Goal: Task Accomplishment & Management: Use online tool/utility

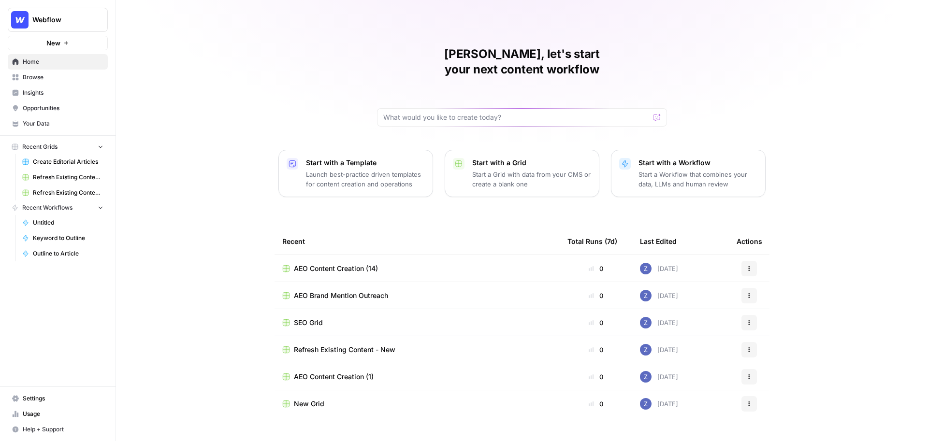
click at [70, 23] on span "Webflow" at bounding box center [61, 20] width 58 height 10
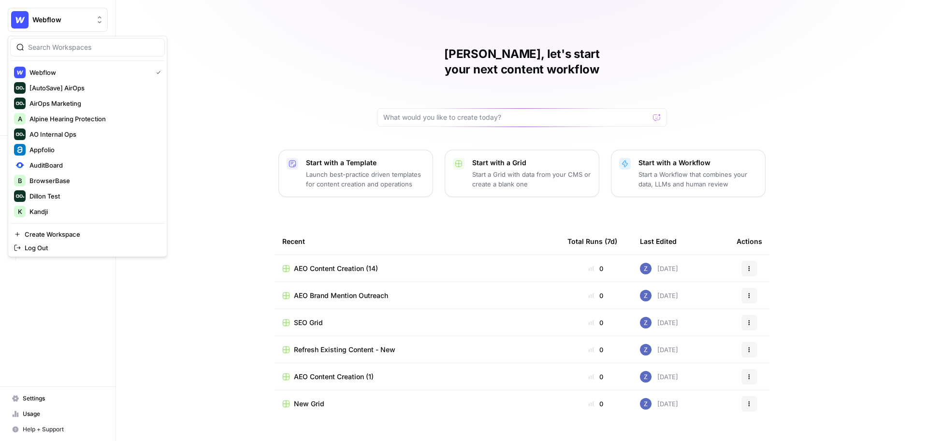
click at [238, 87] on div "Zoë, let's start your next content workflow Start with a Template Launch best-p…" at bounding box center [522, 230] width 812 height 460
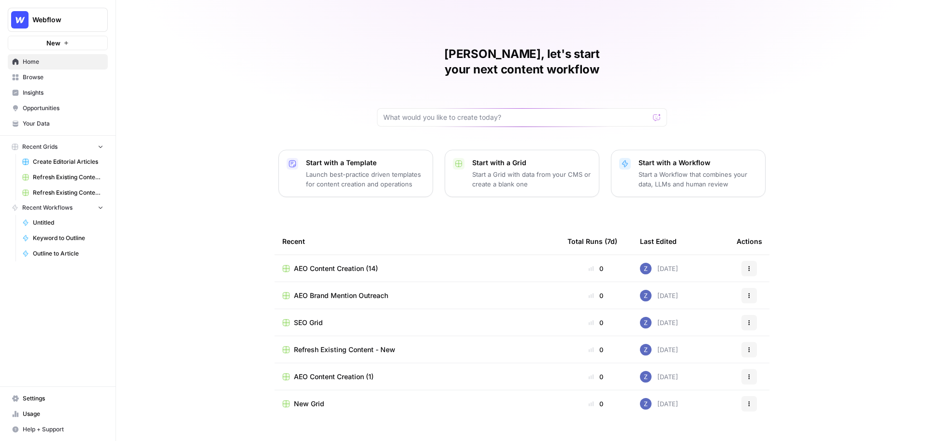
click at [80, 24] on span "Webflow" at bounding box center [61, 20] width 58 height 10
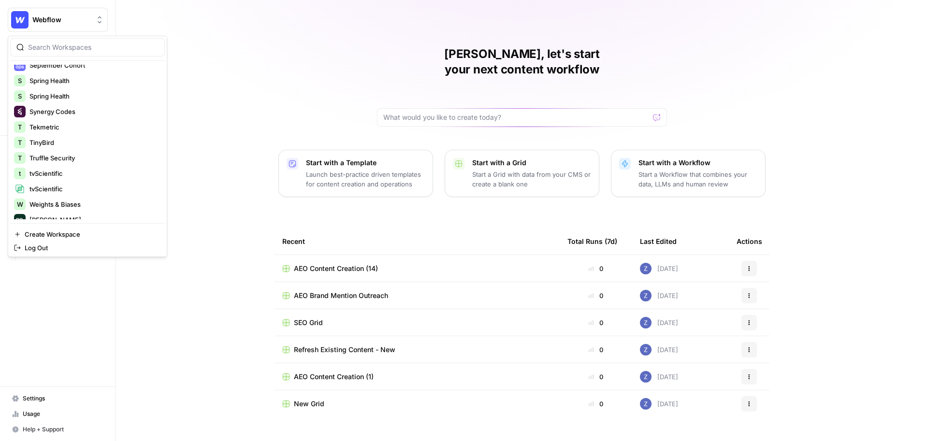
scroll to position [263, 0]
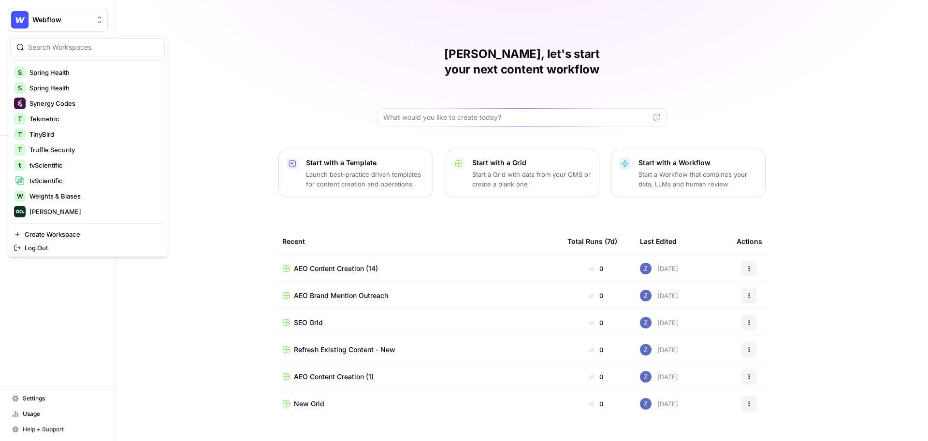
click at [98, 52] on div at bounding box center [87, 47] width 155 height 18
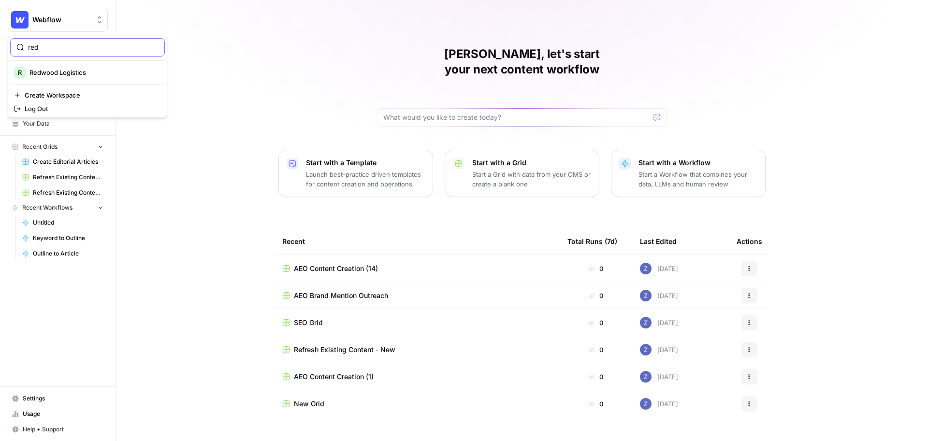
type input "red"
click at [108, 70] on span "Redwood Logistics" at bounding box center [93, 73] width 128 height 10
click at [51, 126] on span "Your Data" at bounding box center [63, 123] width 81 height 9
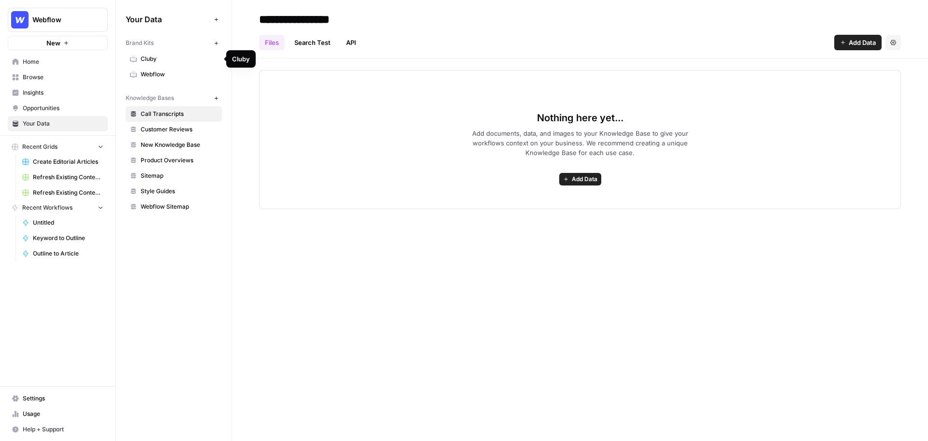
click at [172, 72] on span "Webflow" at bounding box center [179, 74] width 77 height 9
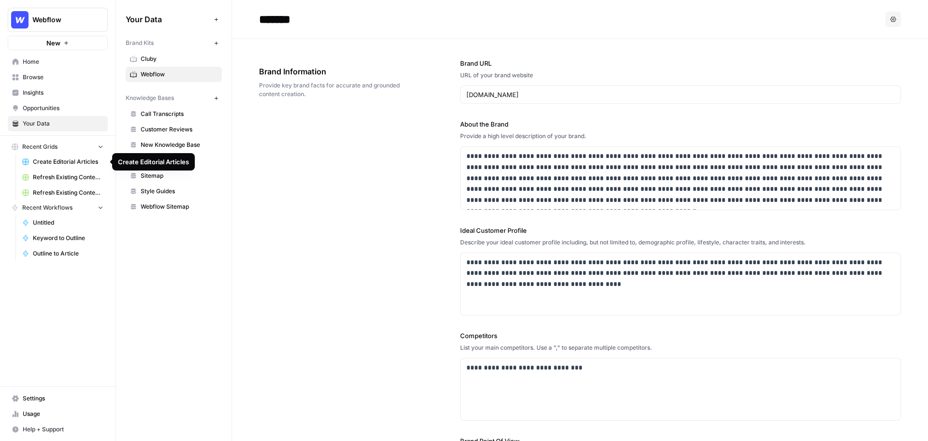
click at [71, 161] on span "Create Editorial Articles" at bounding box center [68, 162] width 71 height 9
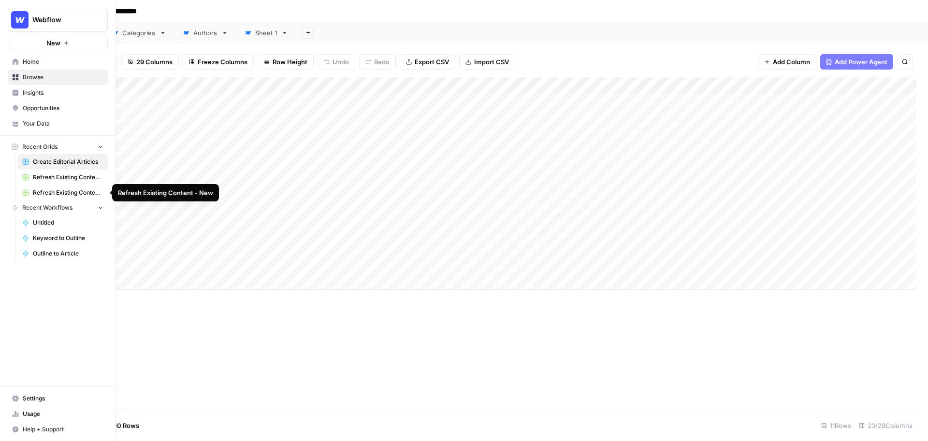
click at [52, 194] on span "Refresh Existing Content - New" at bounding box center [68, 192] width 71 height 9
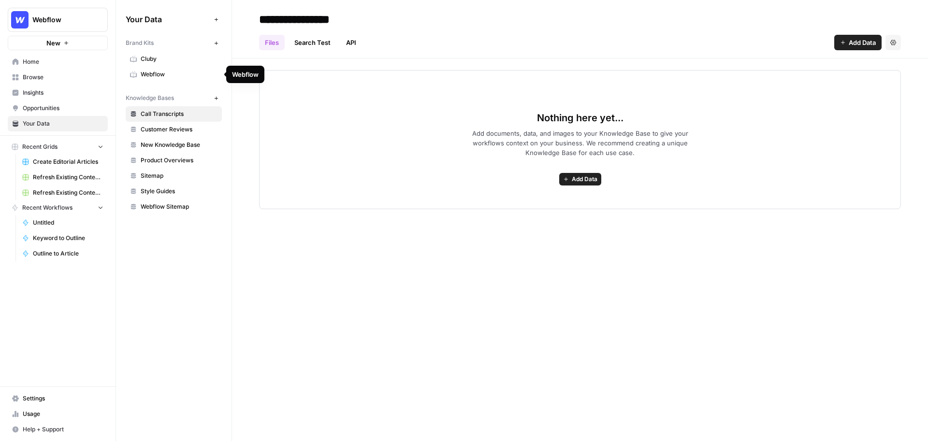
click at [180, 67] on link "Webflow" at bounding box center [174, 74] width 96 height 15
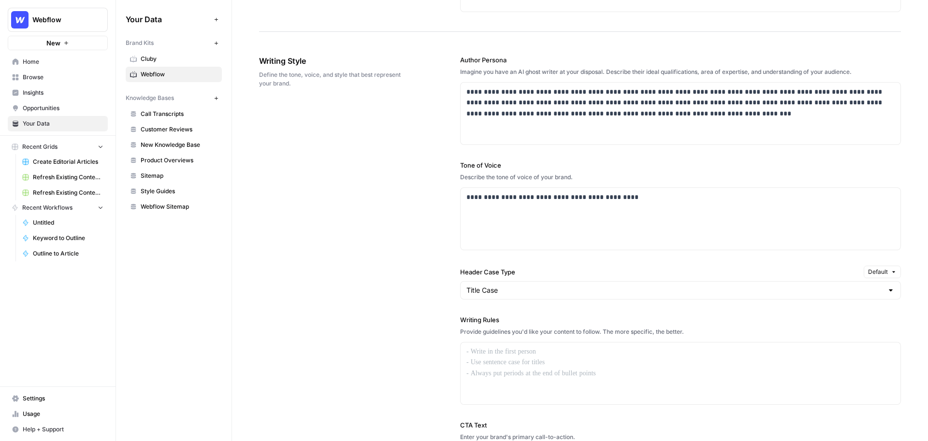
scroll to position [521, 0]
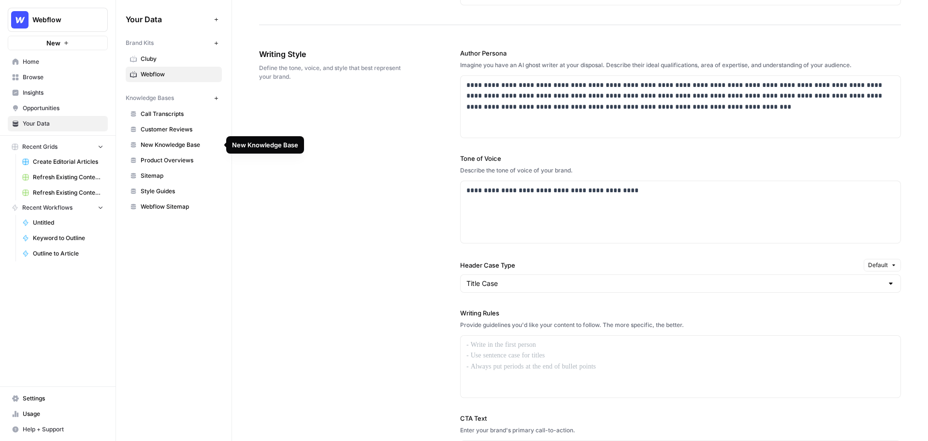
click at [198, 147] on span "New Knowledge Base" at bounding box center [179, 145] width 77 height 9
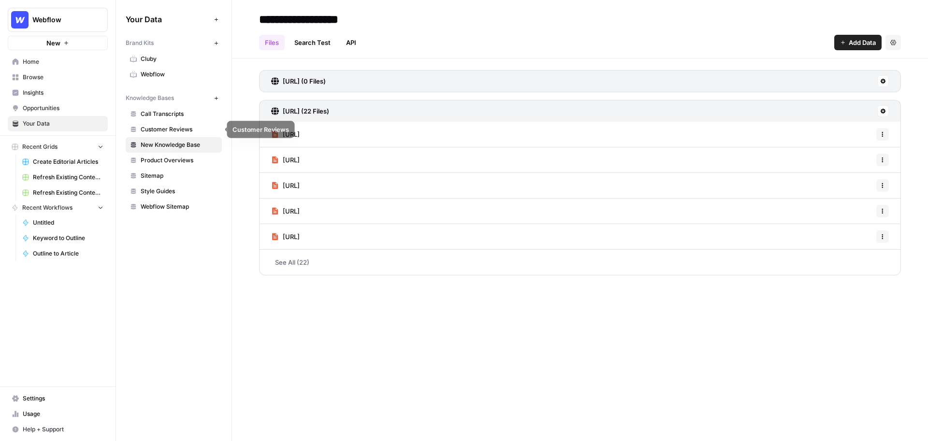
click at [180, 132] on span "Customer Reviews" at bounding box center [179, 129] width 77 height 9
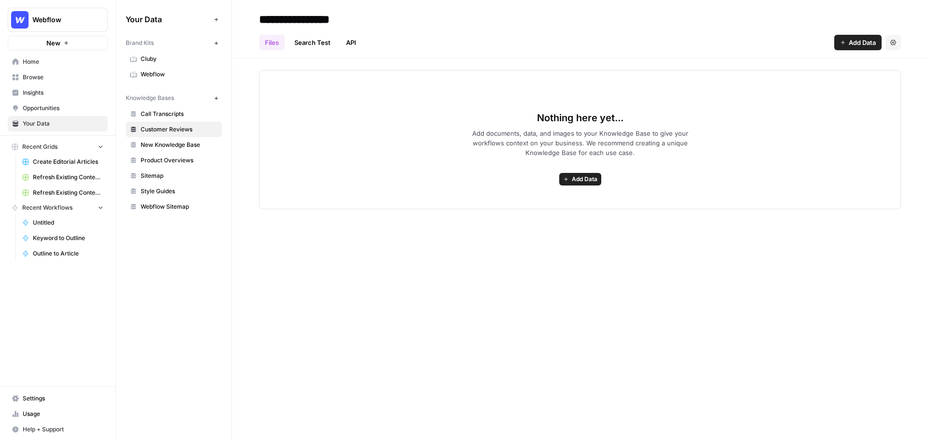
click at [179, 143] on span "New Knowledge Base" at bounding box center [179, 145] width 77 height 9
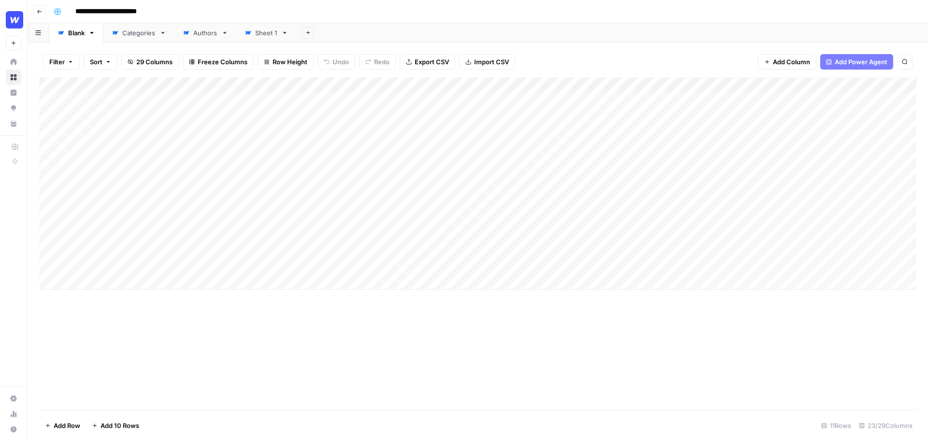
click at [219, 62] on span "Freeze Columns" at bounding box center [223, 62] width 50 height 10
click at [234, 93] on span "First 1 Column" at bounding box center [231, 95] width 80 height 10
click at [458, 151] on div "Add Column" at bounding box center [477, 183] width 877 height 213
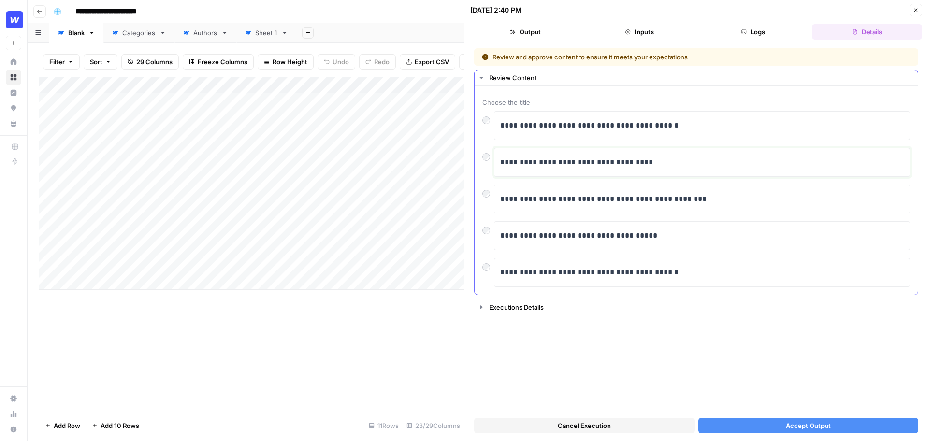
click at [690, 160] on p "**********" at bounding box center [702, 162] width 404 height 13
click at [805, 429] on span "Accept Output" at bounding box center [808, 426] width 45 height 10
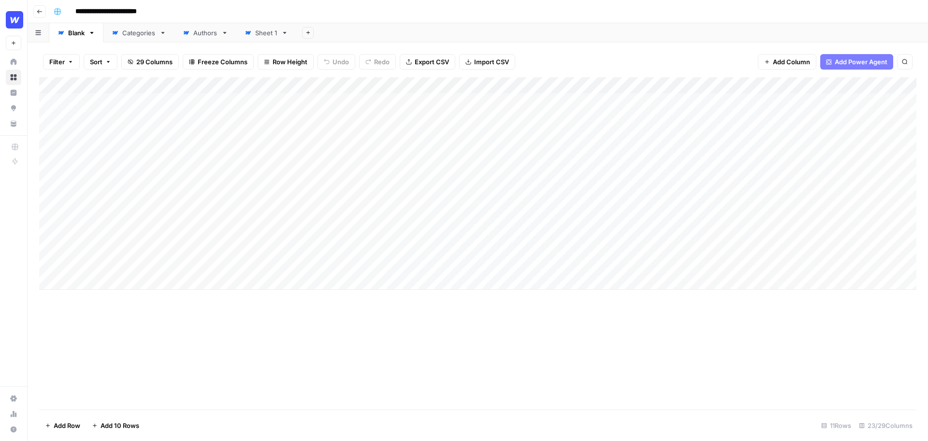
click at [447, 83] on div "Add Column" at bounding box center [477, 183] width 877 height 213
click at [391, 180] on span "Edit Workflow" at bounding box center [401, 180] width 85 height 10
click at [788, 101] on div "Add Column" at bounding box center [477, 183] width 877 height 213
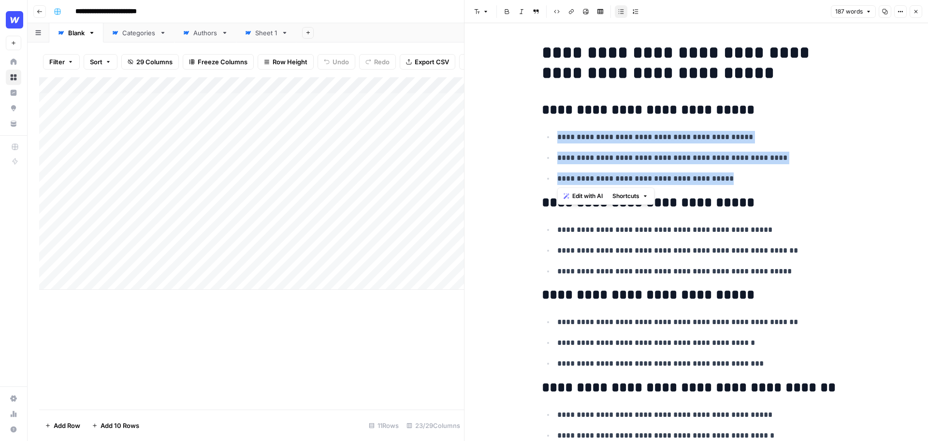
drag, startPoint x: 733, startPoint y: 180, endPoint x: 551, endPoint y: 126, distance: 189.9
click at [551, 126] on div "**********" at bounding box center [696, 361] width 321 height 645
click at [589, 195] on span "Edit with AI" at bounding box center [587, 196] width 30 height 9
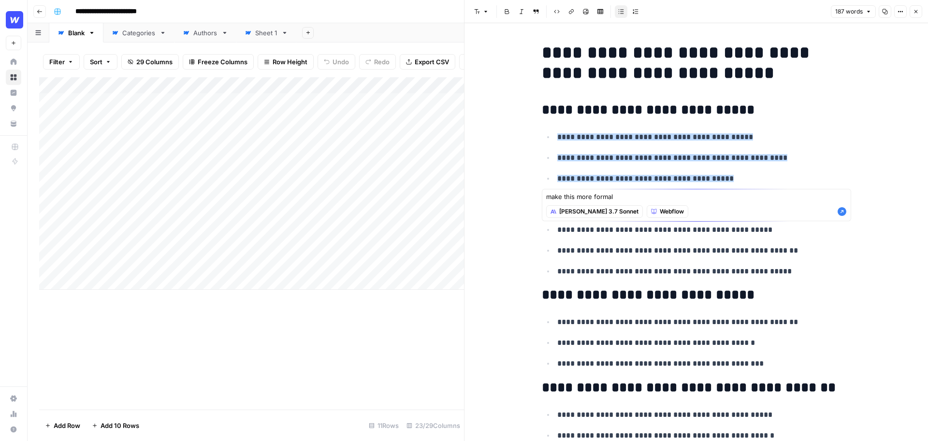
type textarea "make this more formal"
click at [839, 210] on icon "button" at bounding box center [842, 211] width 9 height 9
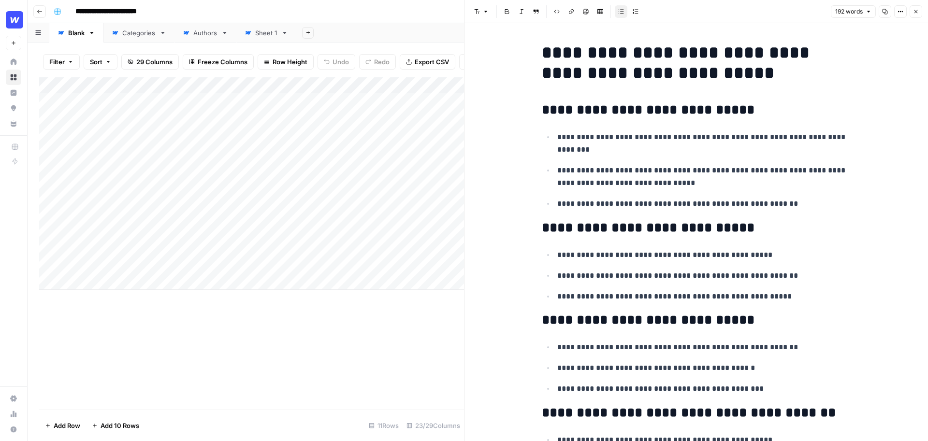
click at [917, 9] on icon "button" at bounding box center [916, 12] width 6 height 6
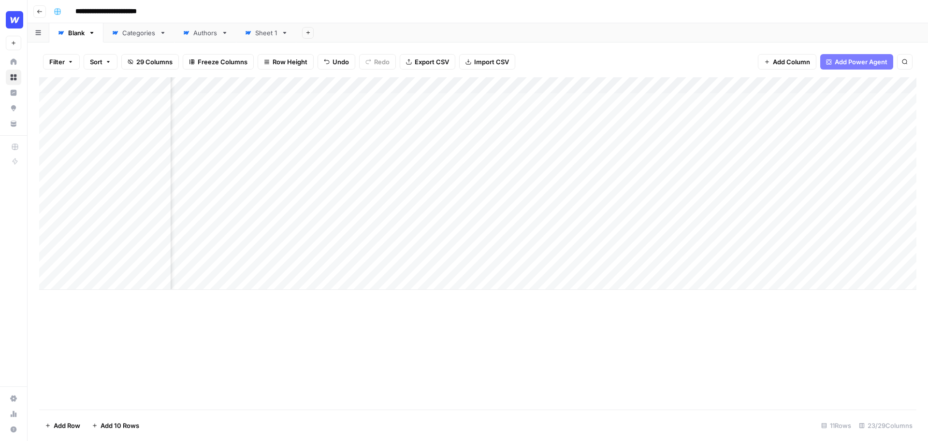
scroll to position [0, 263]
click at [604, 85] on div "Add Column" at bounding box center [477, 183] width 877 height 213
click at [582, 181] on span "Edit Workflow" at bounding box center [595, 180] width 85 height 10
click at [285, 100] on div "Add Column" at bounding box center [477, 183] width 877 height 213
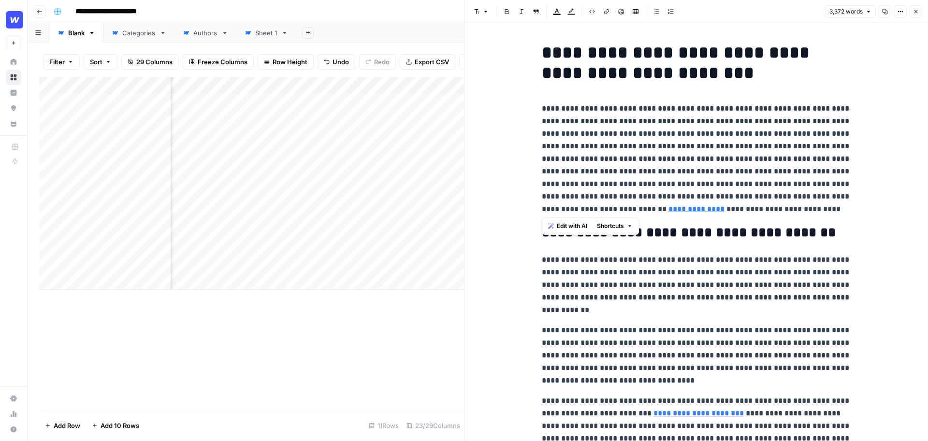
drag, startPoint x: 793, startPoint y: 210, endPoint x: 526, endPoint y: 122, distance: 280.3
click at [734, 150] on p "**********" at bounding box center [696, 158] width 309 height 113
click at [917, 11] on icon "button" at bounding box center [916, 12] width 6 height 6
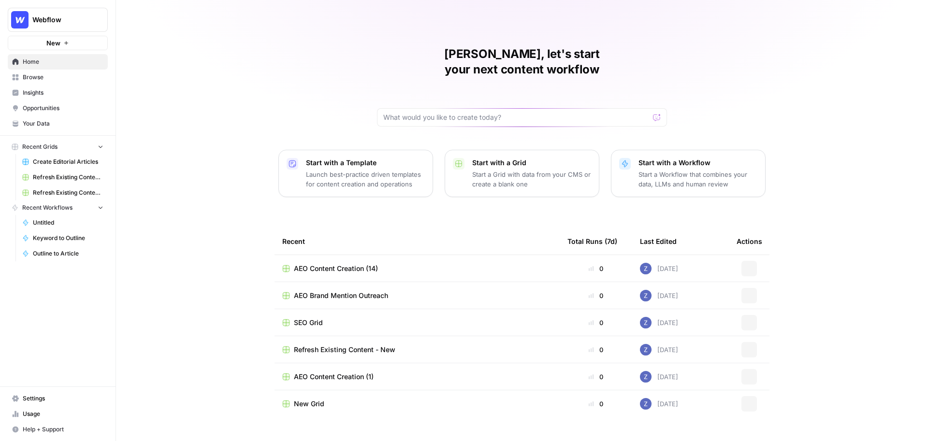
click at [58, 19] on span "Webflow" at bounding box center [61, 20] width 58 height 10
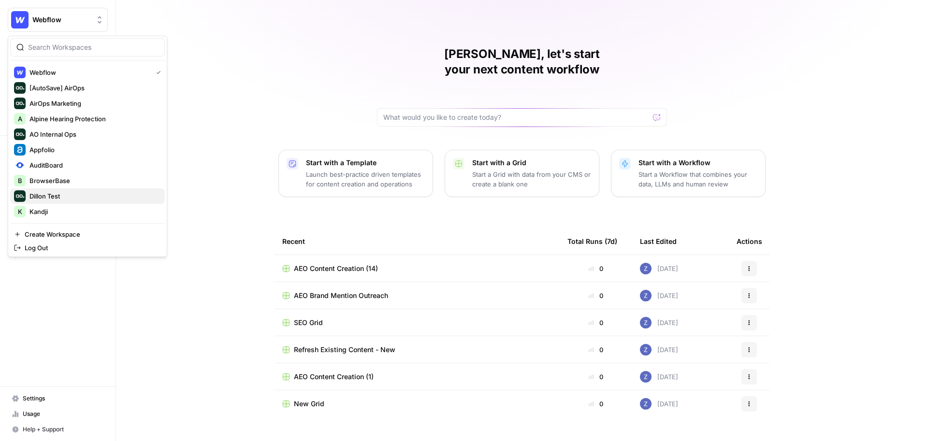
click at [61, 197] on span "Dillon Test" at bounding box center [93, 196] width 128 height 10
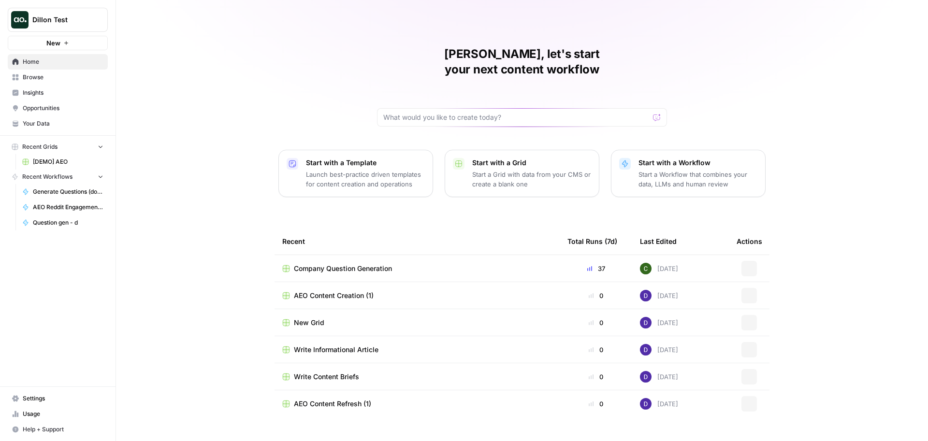
click at [43, 163] on span "[DEMO] AEO" at bounding box center [68, 162] width 71 height 9
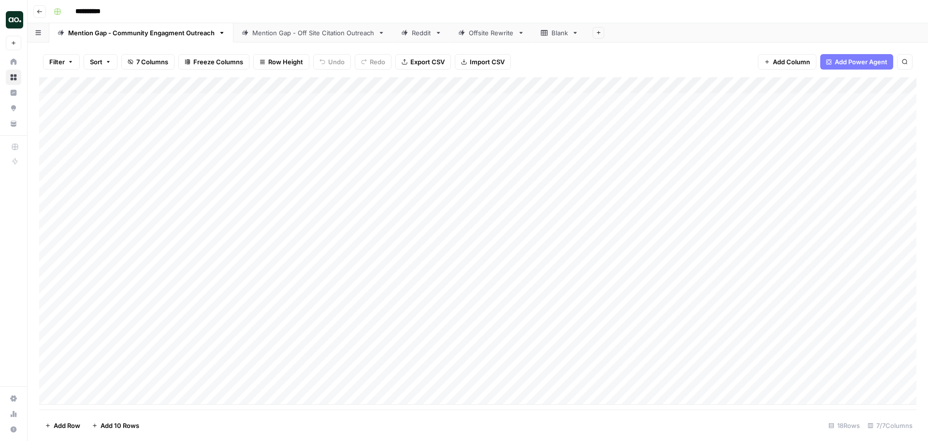
click at [291, 37] on div "Mention Gap - Off Site Citation Outreach" at bounding box center [313, 33] width 122 height 10
click at [852, 116] on div "Add Column" at bounding box center [477, 241] width 877 height 328
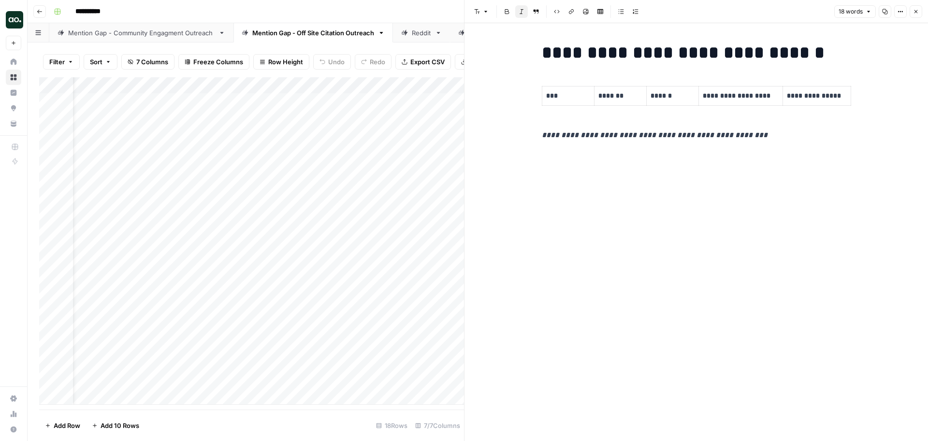
click at [913, 14] on button "Close" at bounding box center [916, 11] width 13 height 13
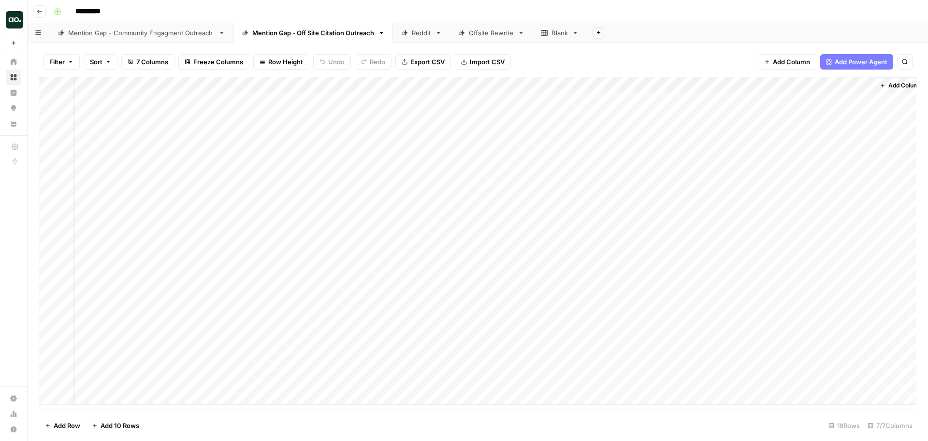
scroll to position [0, 32]
click at [853, 133] on div "Add Column" at bounding box center [477, 241] width 877 height 328
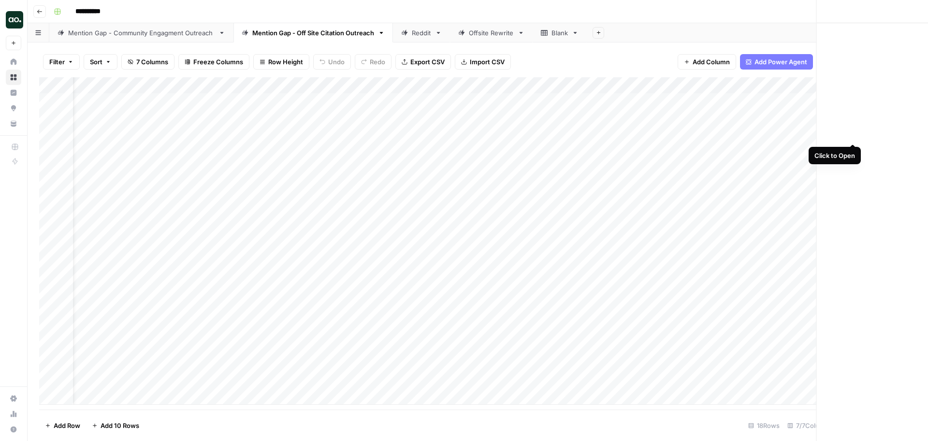
scroll to position [0, 29]
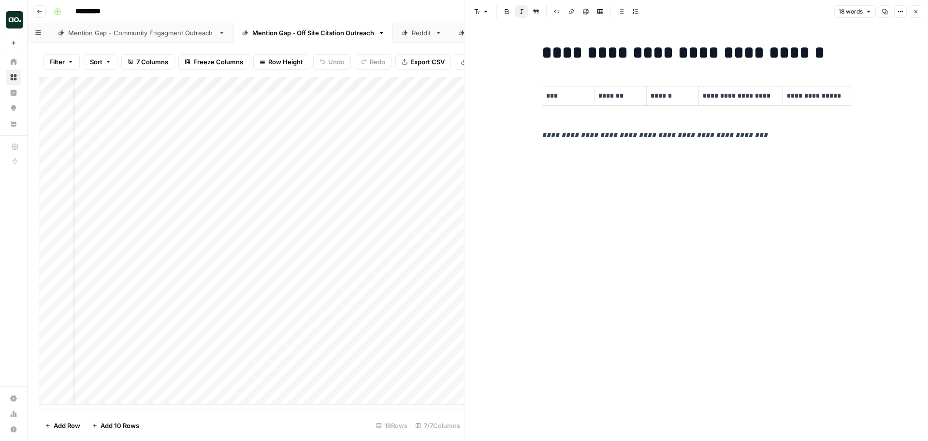
click at [915, 9] on icon "button" at bounding box center [916, 12] width 6 height 6
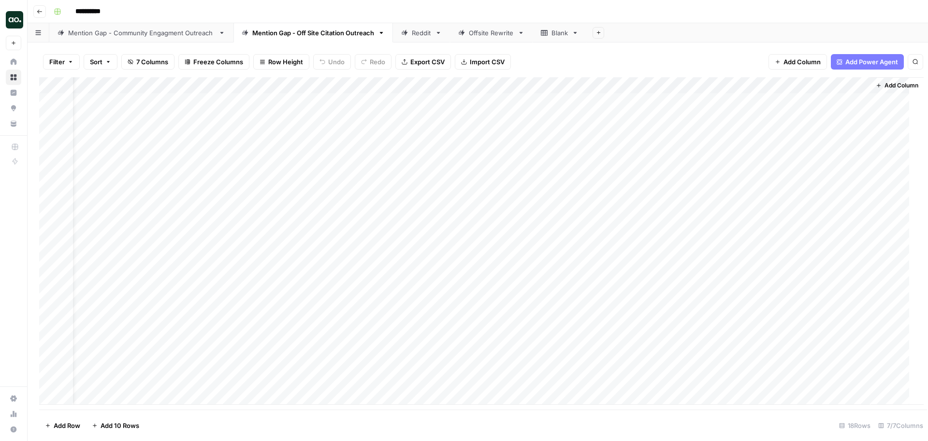
scroll to position [0, 21]
click at [852, 100] on div "Add Column" at bounding box center [477, 241] width 877 height 328
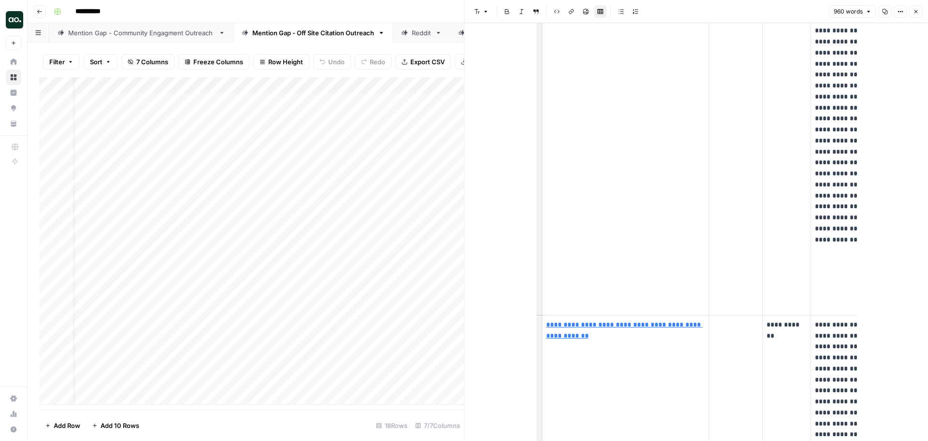
scroll to position [514, 0]
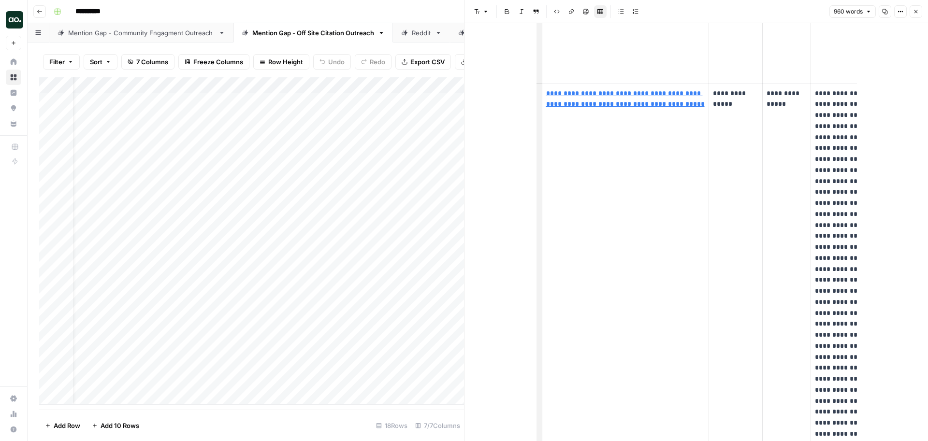
click at [173, 34] on div "Mention Gap - Community Engagment Outreach" at bounding box center [141, 33] width 146 height 10
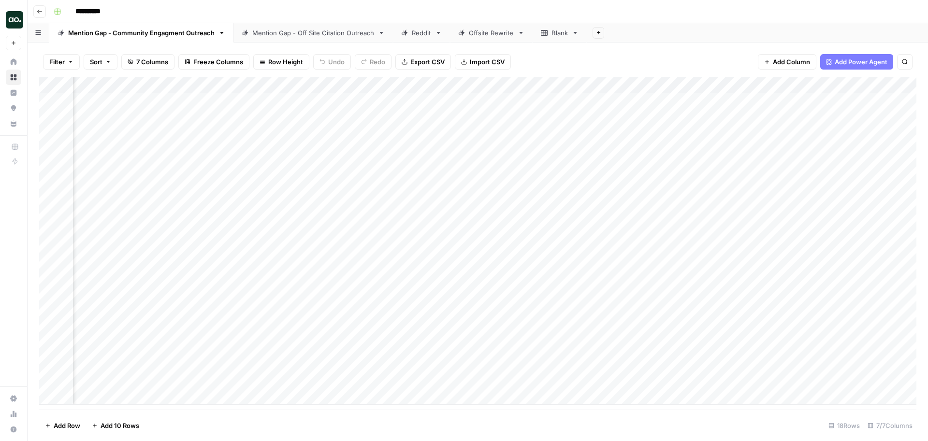
scroll to position [0, 546]
click at [840, 101] on div "Add Column" at bounding box center [477, 241] width 877 height 328
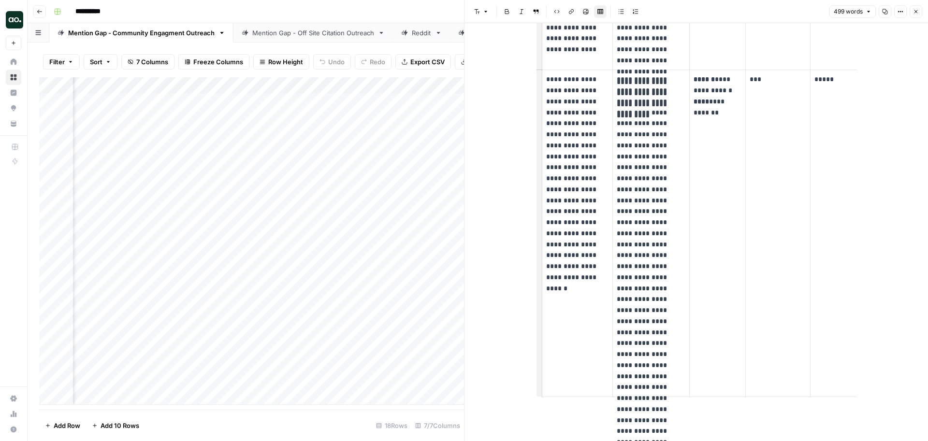
scroll to position [714, 0]
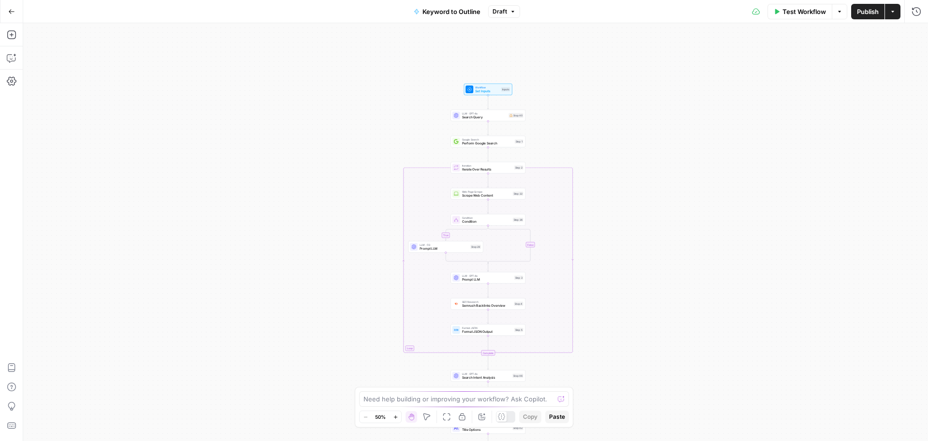
drag, startPoint x: 630, startPoint y: 81, endPoint x: 622, endPoint y: 223, distance: 142.8
click at [622, 225] on div "true false Workflow Set Inputs Inputs LLM · GPT-4o Search Query Step 40 Google …" at bounding box center [475, 232] width 905 height 418
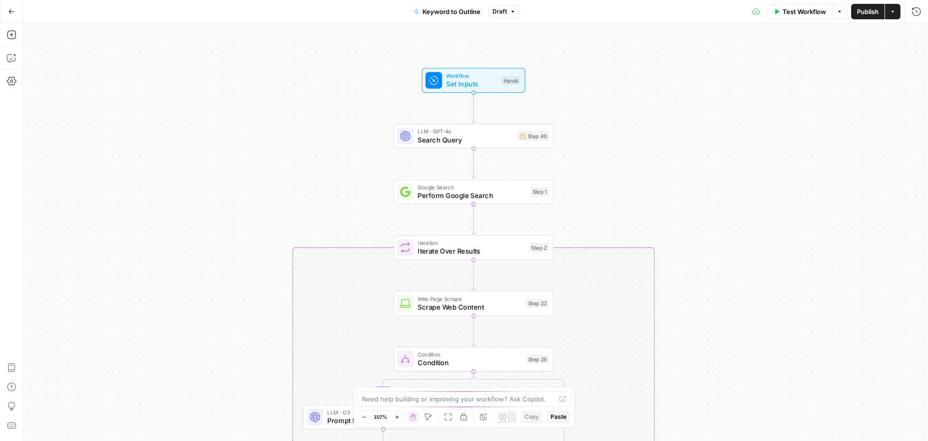
drag, startPoint x: 680, startPoint y: 95, endPoint x: 625, endPoint y: 130, distance: 64.5
click at [625, 130] on div "true false Workflow Set Inputs Inputs LLM · GPT-4o Search Query Step 40 Google …" at bounding box center [475, 232] width 905 height 418
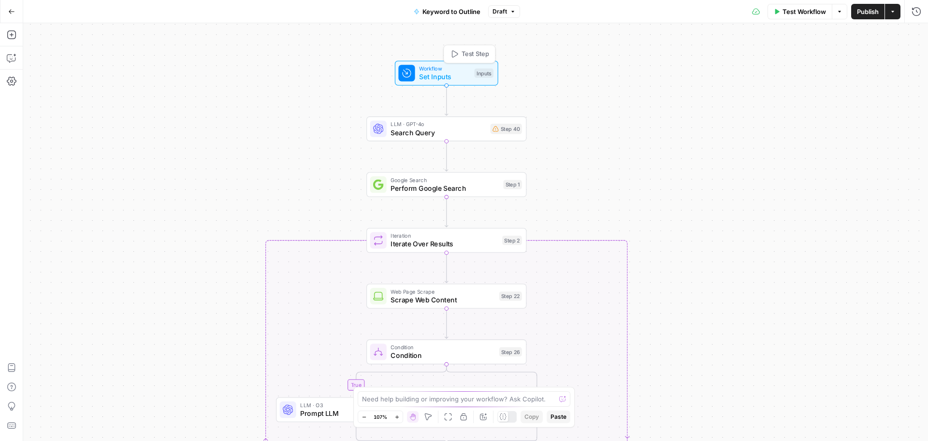
click at [448, 74] on span "Set Inputs" at bounding box center [444, 77] width 51 height 10
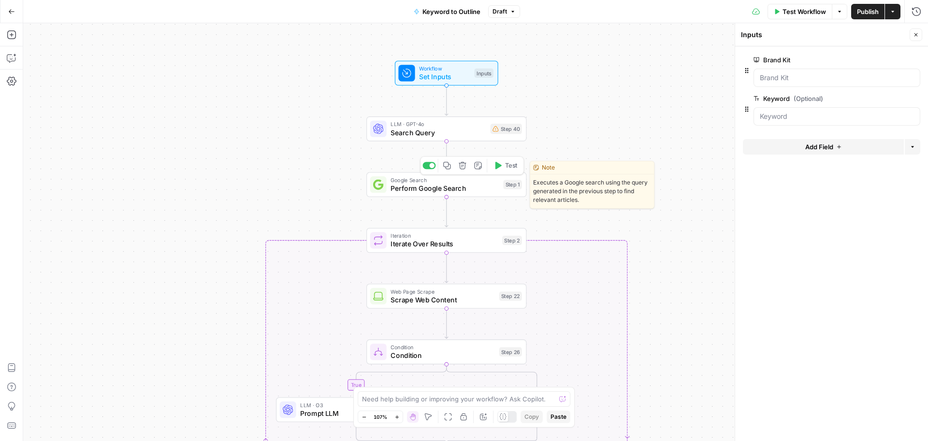
click at [463, 192] on span "Perform Google Search" at bounding box center [445, 188] width 108 height 10
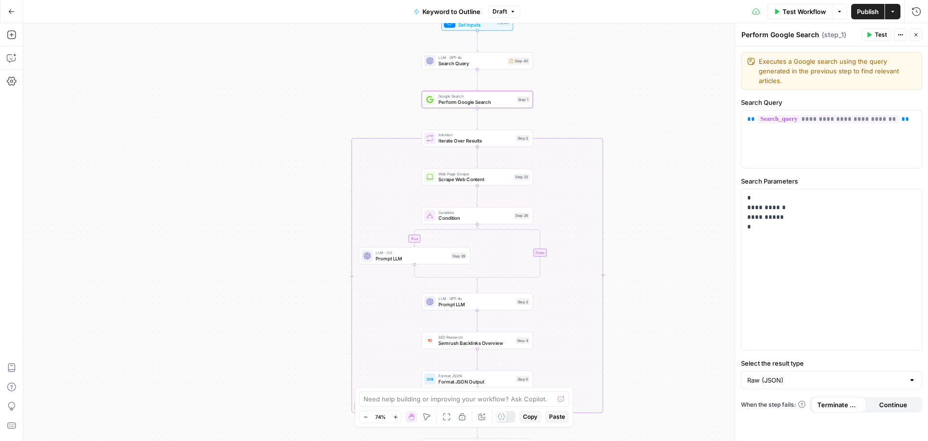
drag, startPoint x: 690, startPoint y: 271, endPoint x: 649, endPoint y: 162, distance: 116.0
click at [649, 162] on div "true false Workflow Set Inputs Inputs LLM · GPT-4o Search Query Step 40 Google …" at bounding box center [475, 232] width 905 height 418
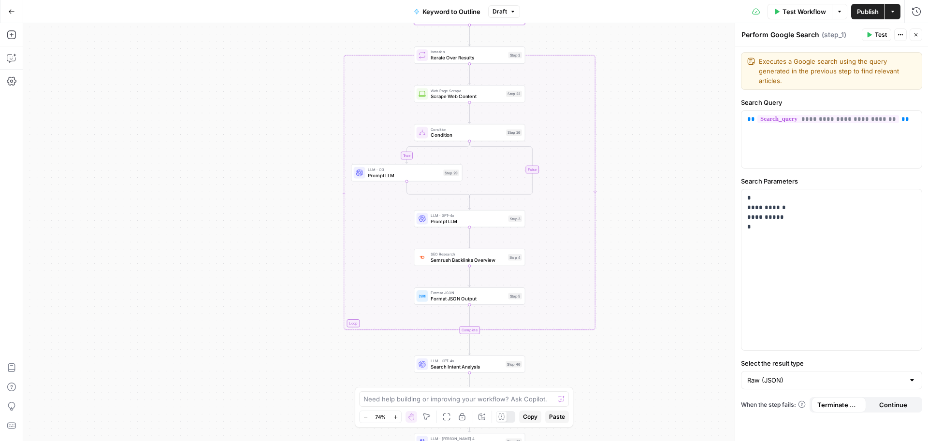
drag, startPoint x: 646, startPoint y: 326, endPoint x: 639, endPoint y: 209, distance: 117.6
click at [639, 209] on div "true false Workflow Set Inputs Inputs LLM · GPT-4o Search Query Step 40 Google …" at bounding box center [475, 232] width 905 height 418
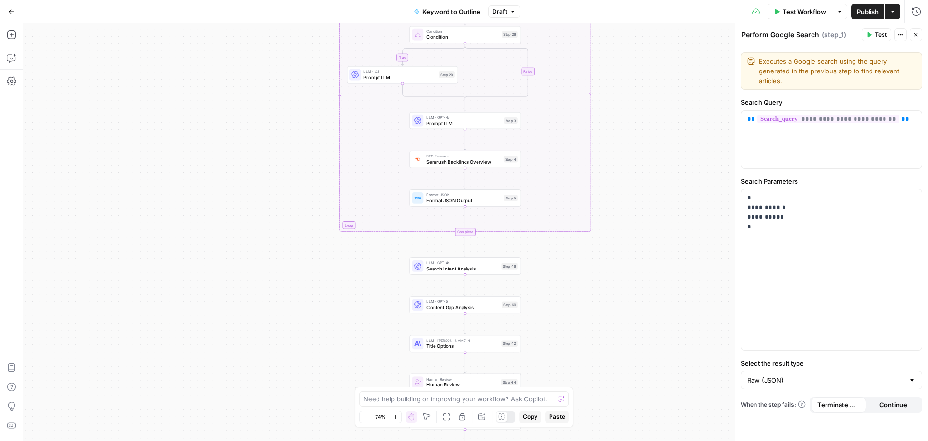
drag, startPoint x: 606, startPoint y: 325, endPoint x: 605, endPoint y: 226, distance: 98.6
click at [606, 226] on div "true false Workflow Set Inputs Inputs LLM · GPT-4o Search Query Step 40 Google …" at bounding box center [475, 232] width 905 height 418
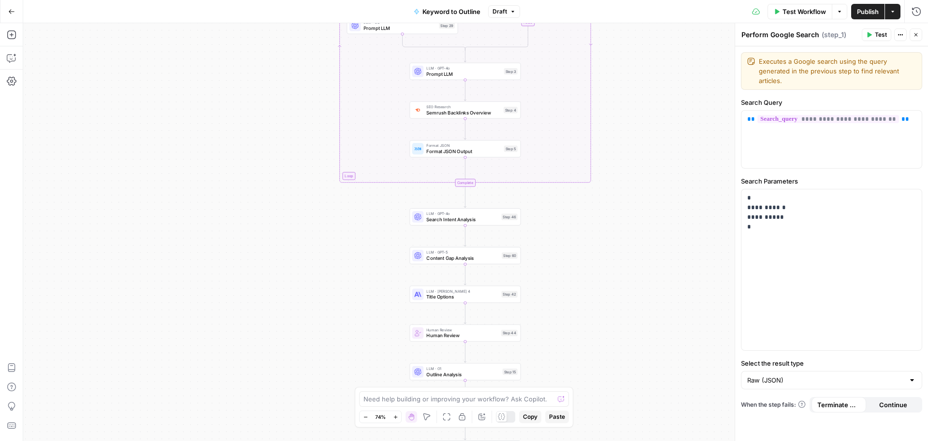
click at [476, 298] on span "Title Options" at bounding box center [462, 296] width 72 height 7
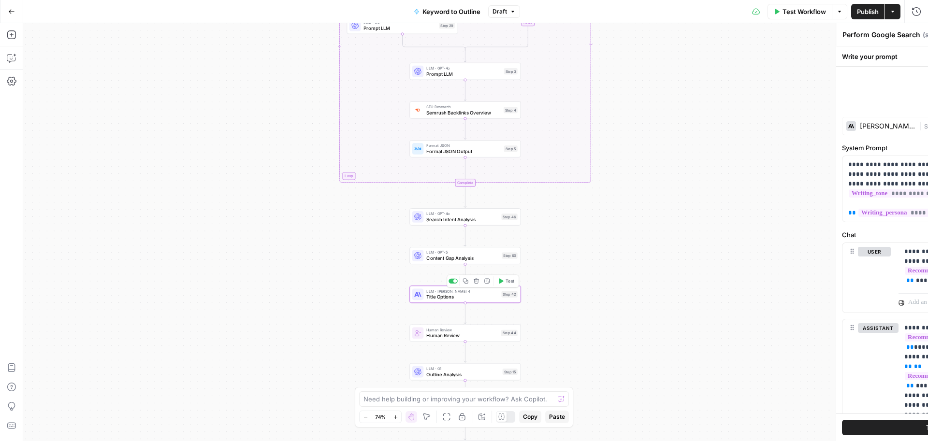
type textarea "Title Options"
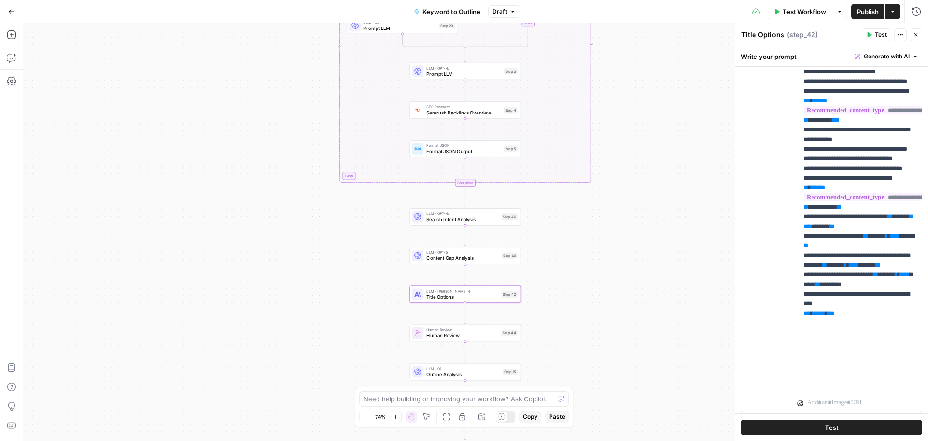
scroll to position [1419, 0]
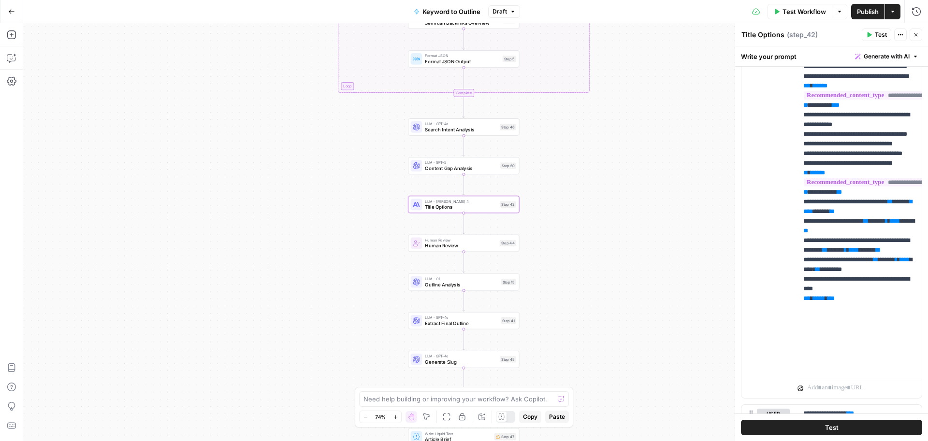
drag, startPoint x: 581, startPoint y: 333, endPoint x: 580, endPoint y: 244, distance: 89.9
click at [580, 244] on div "true false Workflow Set Inputs Inputs LLM · GPT-4o Search Query Step 40 Google …" at bounding box center [475, 232] width 905 height 418
click at [461, 360] on span "Generate Slug" at bounding box center [461, 362] width 72 height 7
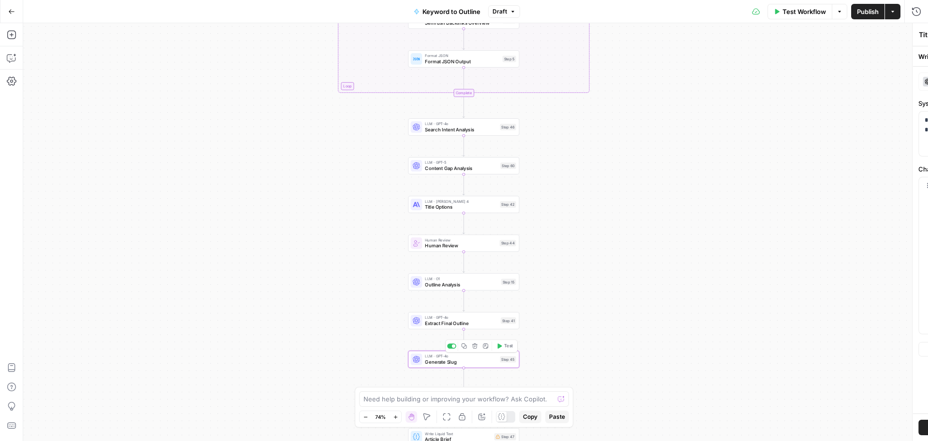
type textarea "Generate Slug"
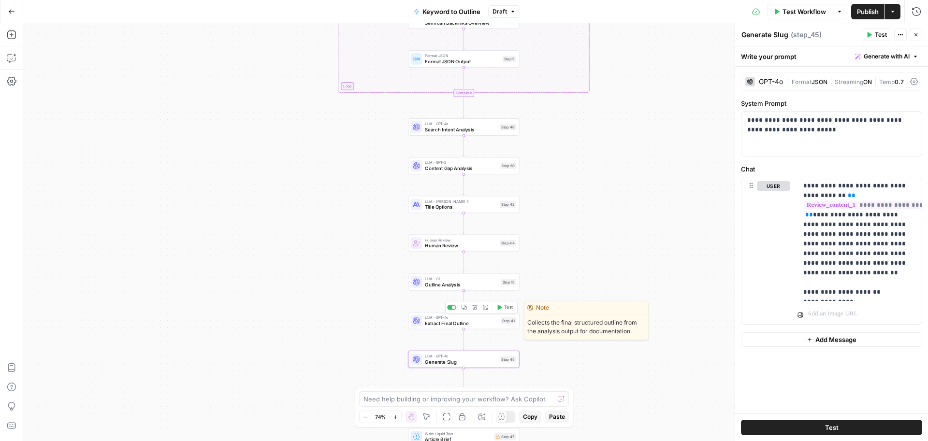
click at [475, 317] on span "LLM · GPT-4o" at bounding box center [461, 318] width 73 height 6
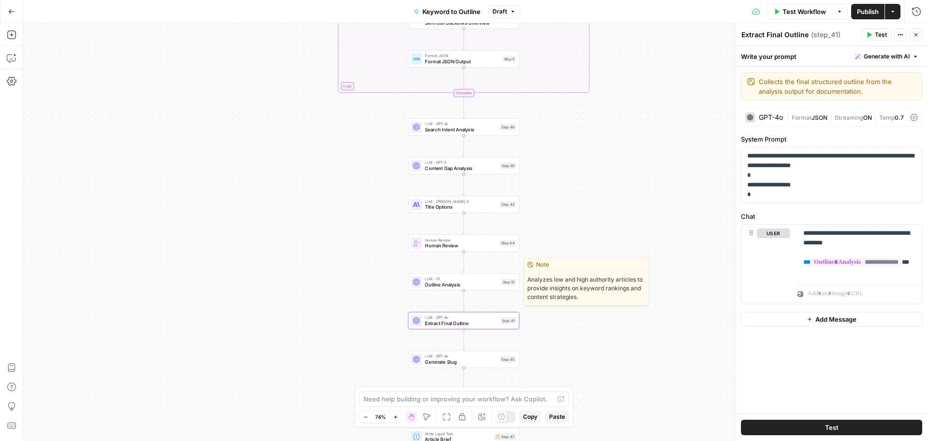
click at [477, 281] on span "Outline Analysis" at bounding box center [461, 284] width 73 height 7
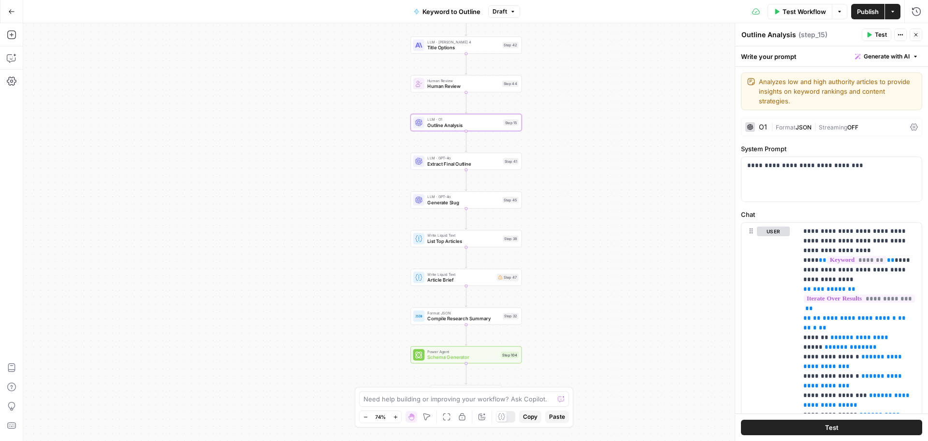
drag, startPoint x: 580, startPoint y: 347, endPoint x: 581, endPoint y: 185, distance: 162.4
click at [581, 185] on div "true false Workflow Set Inputs Inputs LLM · GPT-4o Search Query Step 40 Google …" at bounding box center [475, 232] width 905 height 418
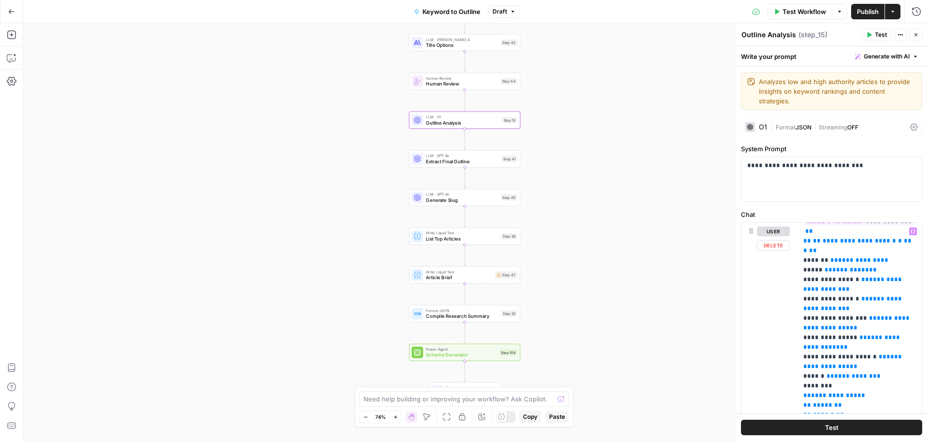
scroll to position [337, 0]
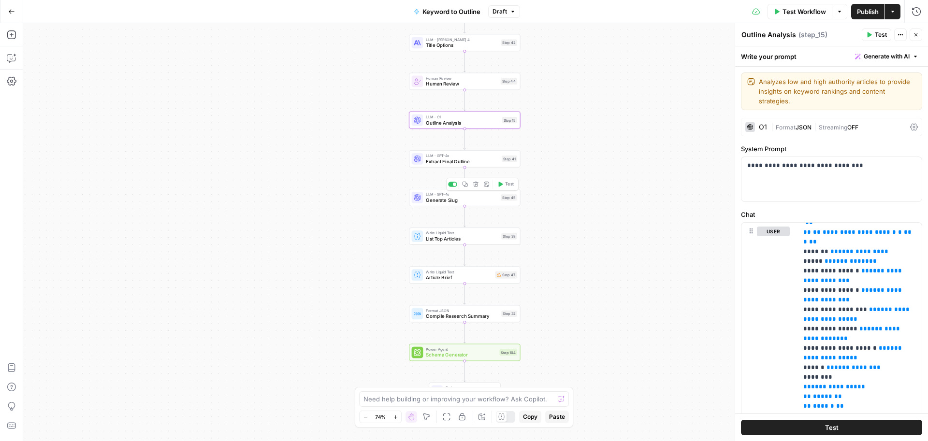
click at [444, 199] on span "Generate Slug" at bounding box center [462, 200] width 72 height 7
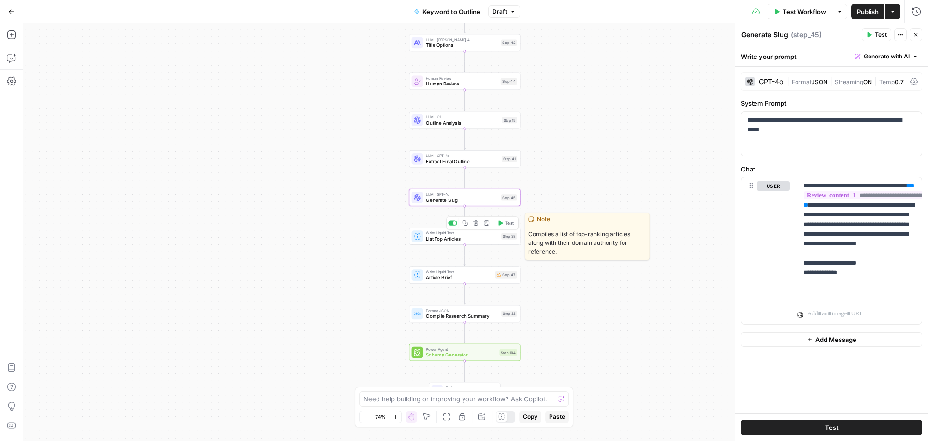
click at [458, 240] on span "List Top Articles" at bounding box center [462, 238] width 72 height 7
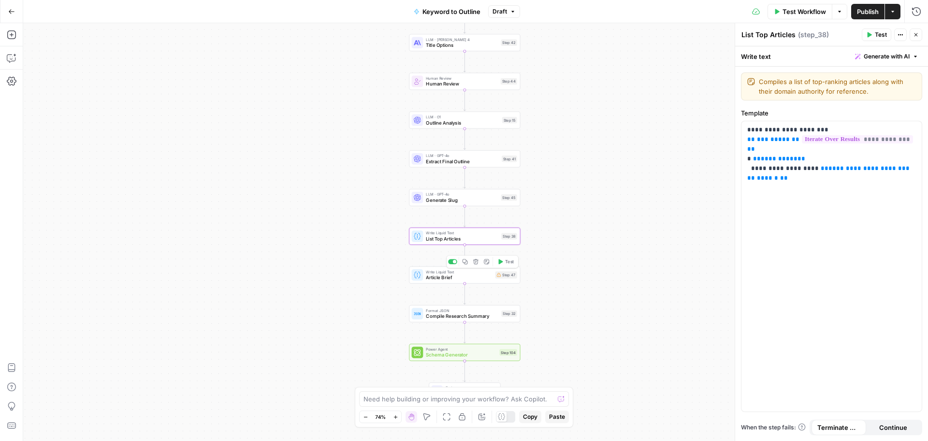
click at [451, 283] on div "Write Liquid Text Article Brief Step 47 Copy step Delete step Add Note Test" at bounding box center [464, 274] width 111 height 17
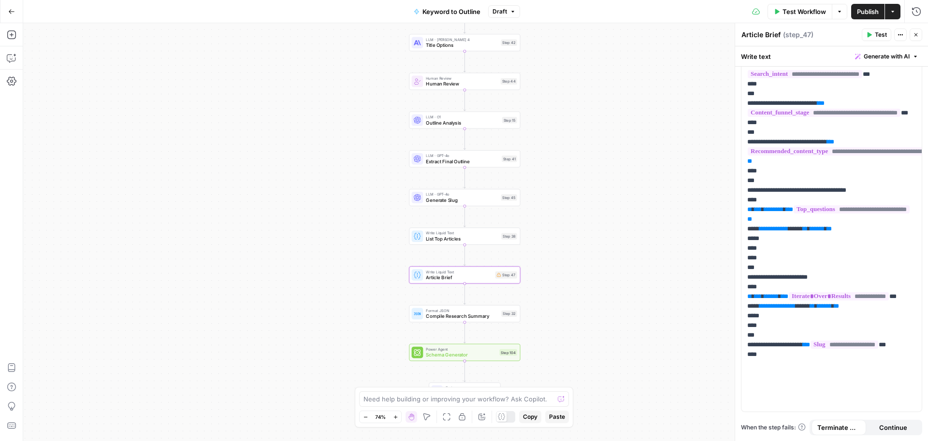
scroll to position [0, 0]
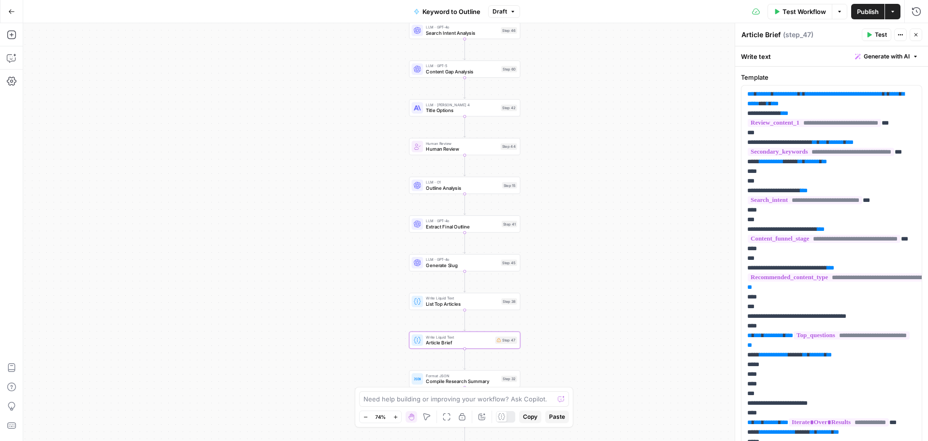
drag, startPoint x: 579, startPoint y: 199, endPoint x: 579, endPoint y: 264, distance: 65.2
click at [579, 264] on div "true false Workflow Set Inputs Inputs LLM · GPT-4o Search Query Step 40 Google …" at bounding box center [475, 232] width 905 height 418
click at [456, 184] on span "Outline Analysis" at bounding box center [462, 187] width 73 height 7
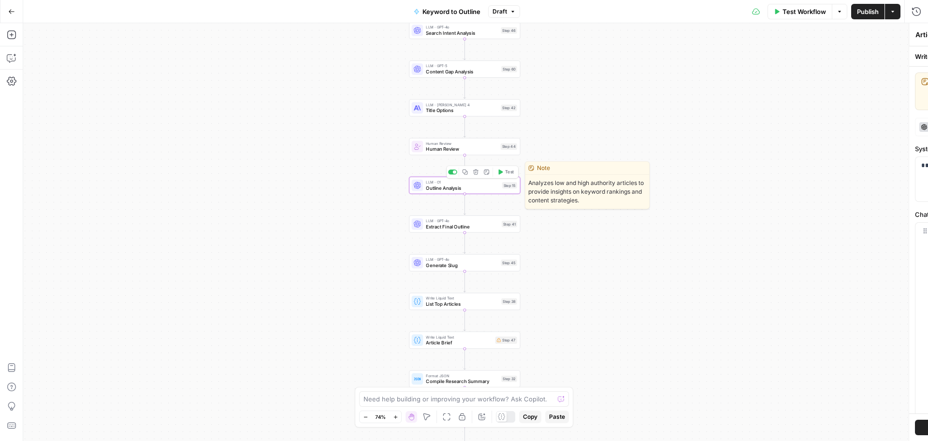
type textarea "Outline Analysis"
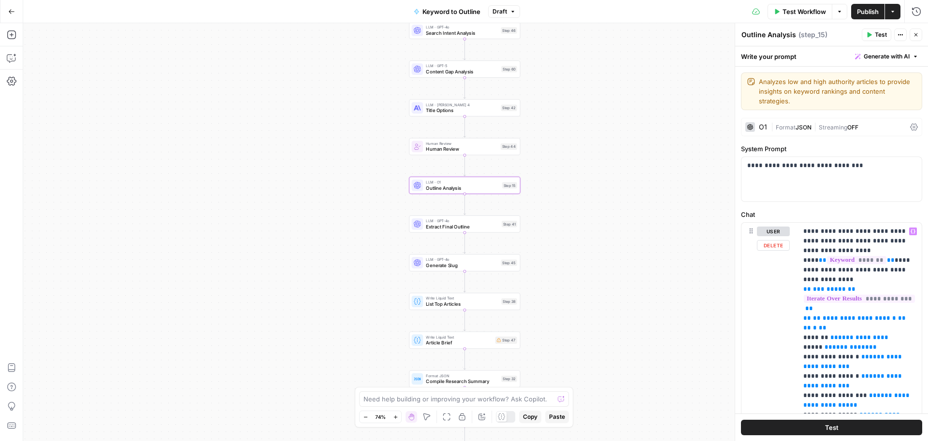
scroll to position [8, 0]
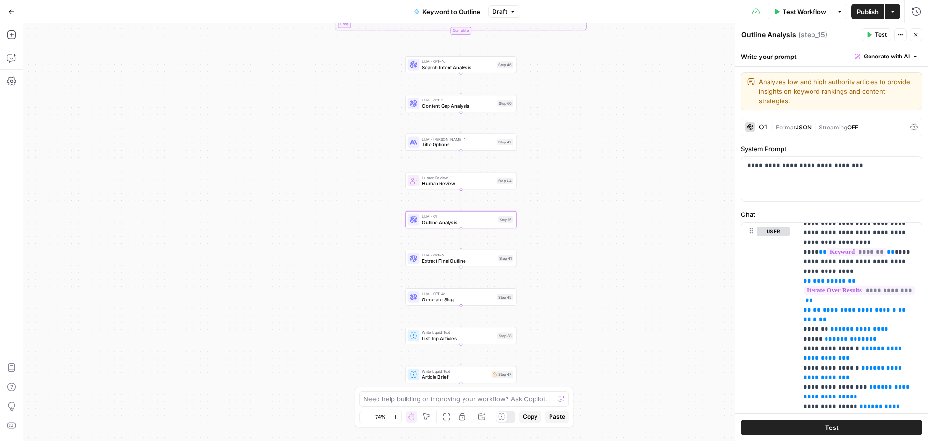
drag, startPoint x: 606, startPoint y: 157, endPoint x: 602, endPoint y: 203, distance: 46.6
click at [602, 203] on div "true false Workflow Set Inputs Inputs LLM · GPT-4o Search Query Step 40 Google …" at bounding box center [475, 232] width 905 height 418
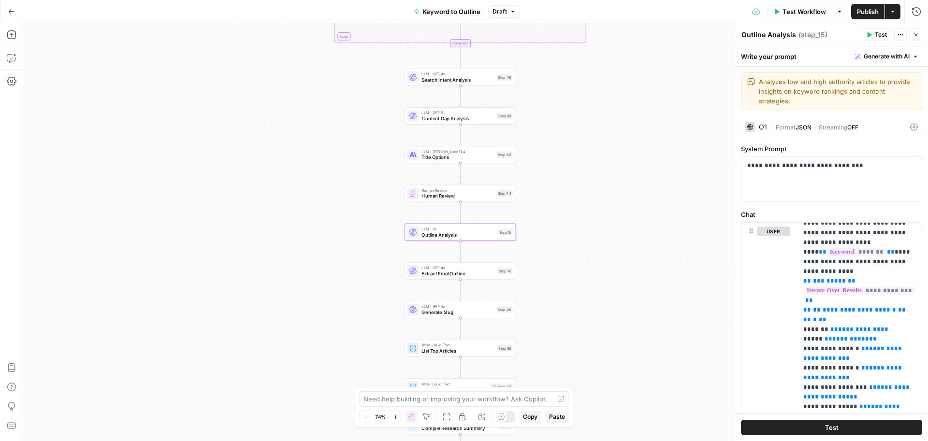
click at [462, 156] on span "Title Options" at bounding box center [457, 157] width 72 height 7
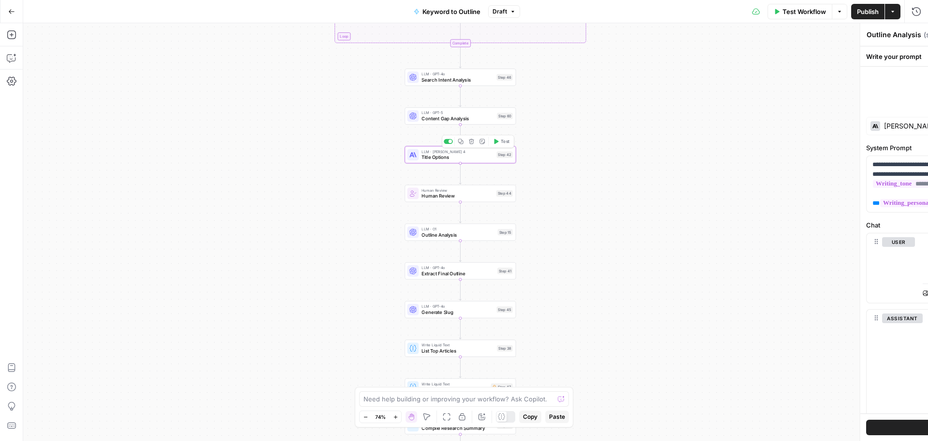
type textarea "Title Options"
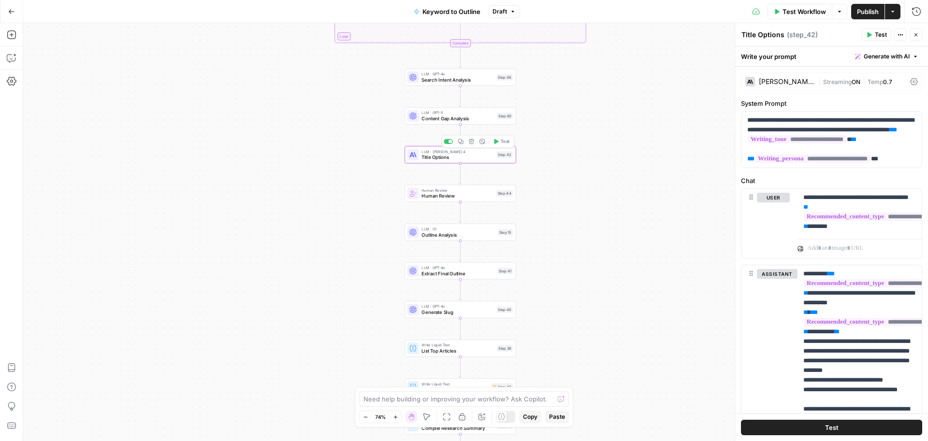
click at [461, 120] on span "Content Gap Analysis" at bounding box center [457, 118] width 72 height 7
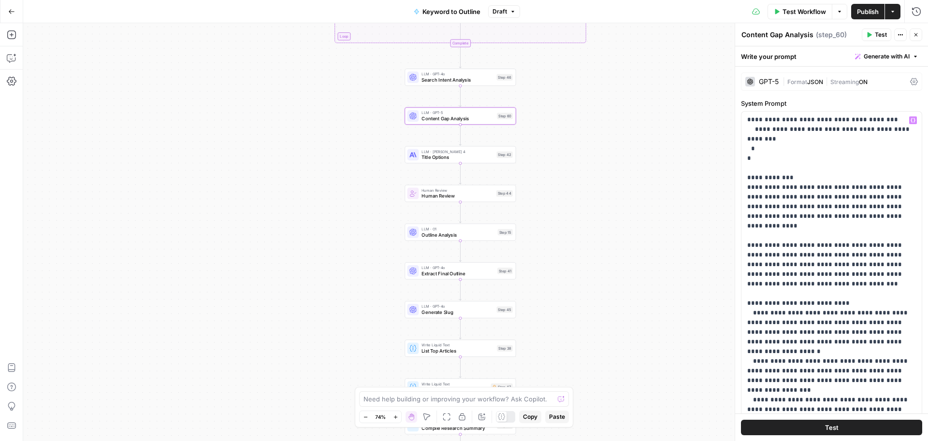
scroll to position [0, 0]
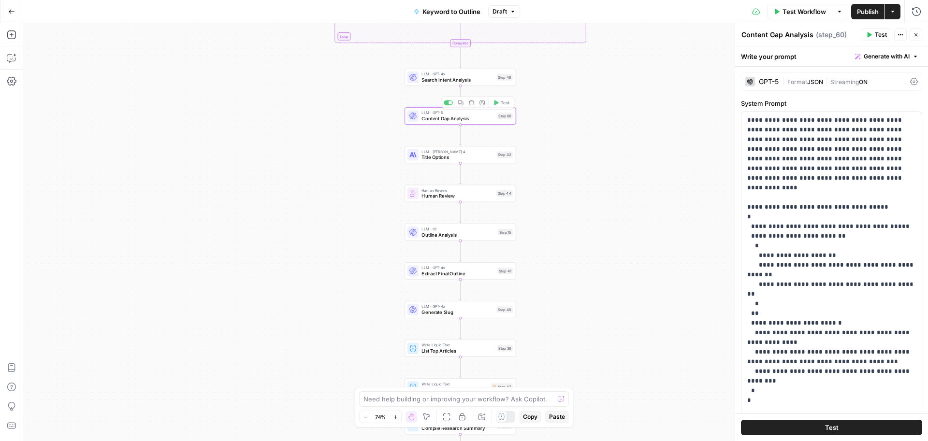
click at [460, 75] on span "LLM · GPT-4o" at bounding box center [457, 74] width 72 height 6
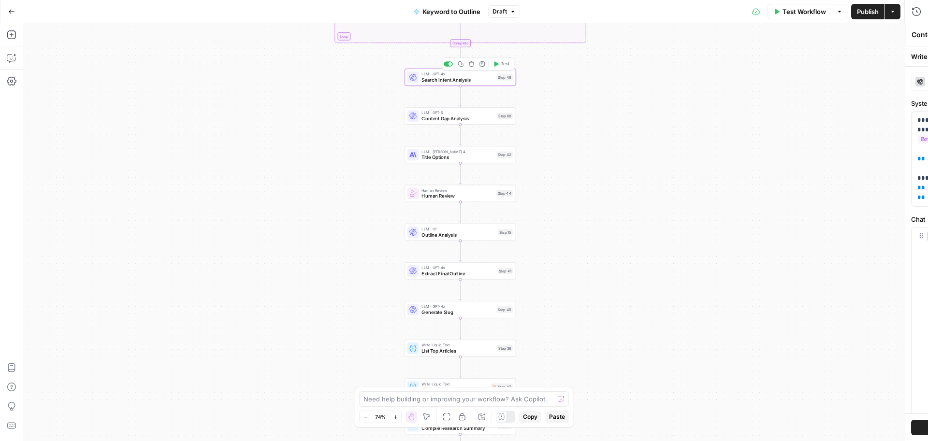
type textarea "Search Intent Analysis"
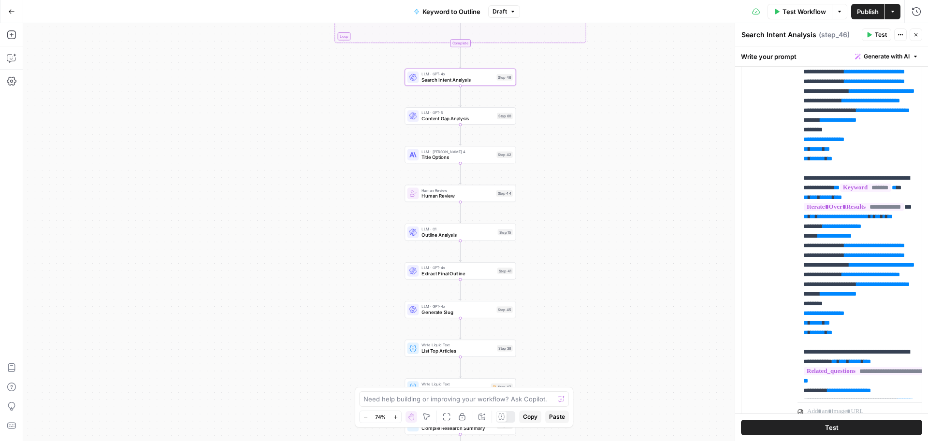
scroll to position [249, 0]
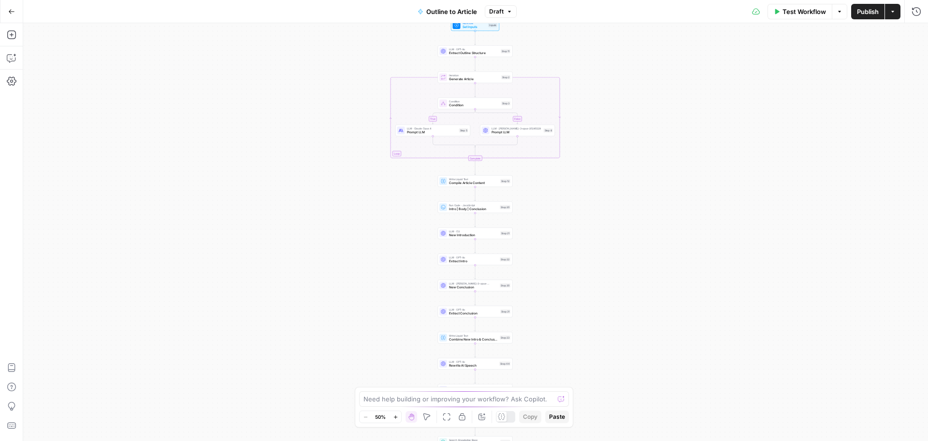
drag, startPoint x: 545, startPoint y: 88, endPoint x: 545, endPoint y: 256, distance: 167.7
click at [545, 257] on div "true false Workflow Set Inputs Inputs LLM · GPT-4o Extract Outline Structure St…" at bounding box center [475, 232] width 905 height 418
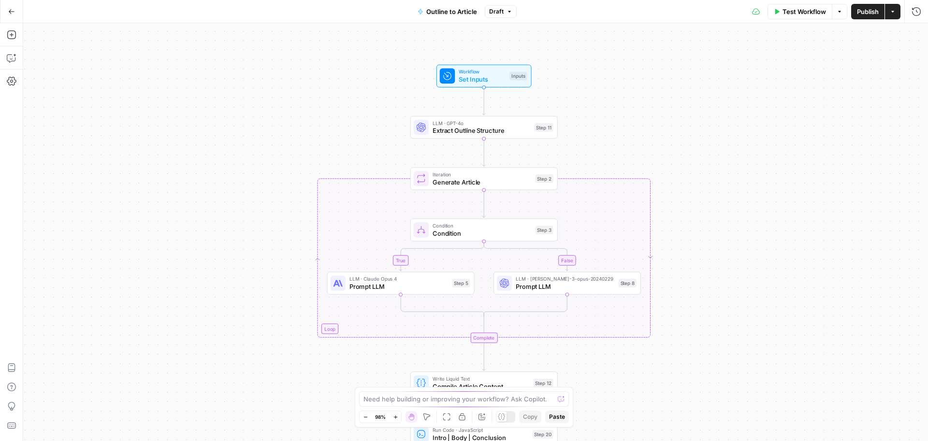
drag, startPoint x: 635, startPoint y: 78, endPoint x: 634, endPoint y: 138, distance: 60.4
click at [634, 138] on div "true false Workflow Set Inputs Inputs LLM · GPT-4o Extract Outline Structure St…" at bounding box center [475, 232] width 905 height 418
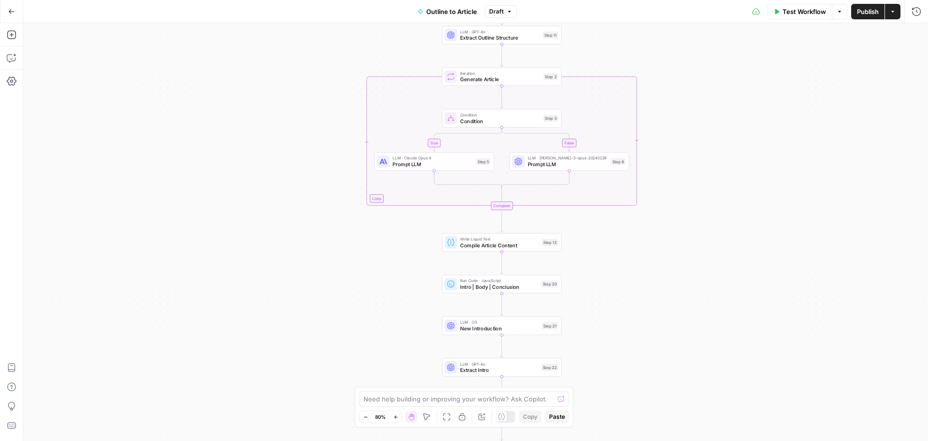
drag, startPoint x: 676, startPoint y: 233, endPoint x: 662, endPoint y: 130, distance: 104.4
click at [662, 130] on div "true false Workflow Set Inputs Inputs LLM · GPT-4o Extract Outline Structure St…" at bounding box center [475, 232] width 905 height 418
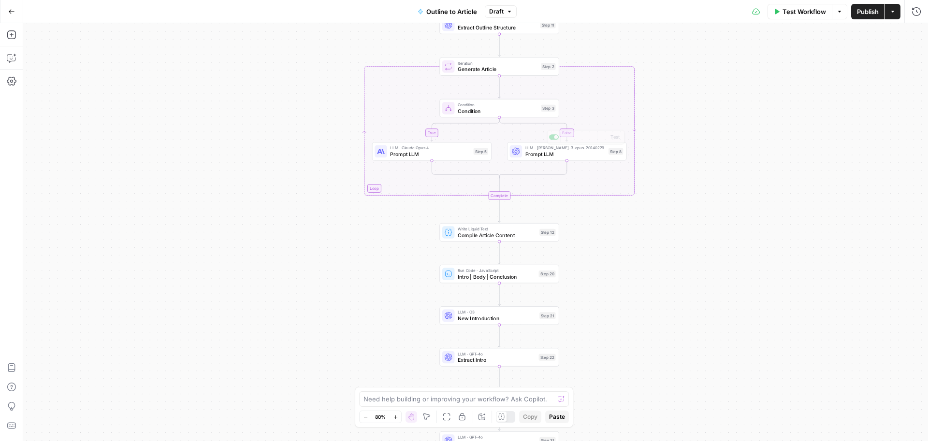
click at [445, 155] on span "Prompt LLM" at bounding box center [430, 154] width 80 height 8
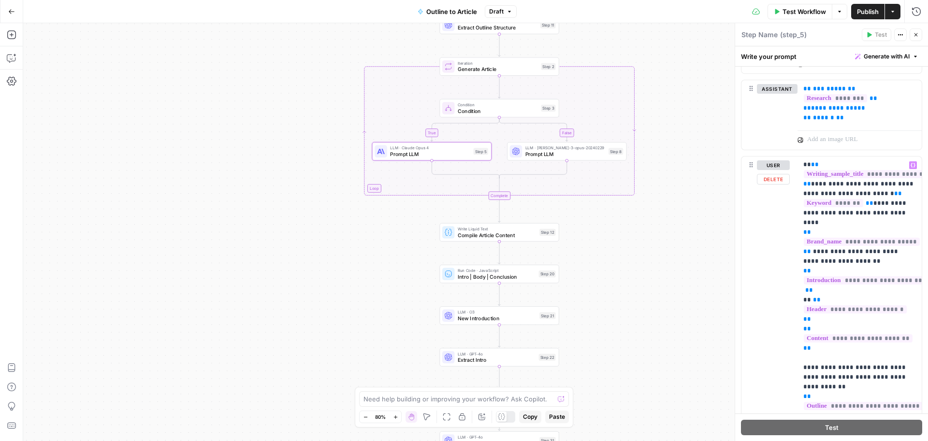
scroll to position [899, 0]
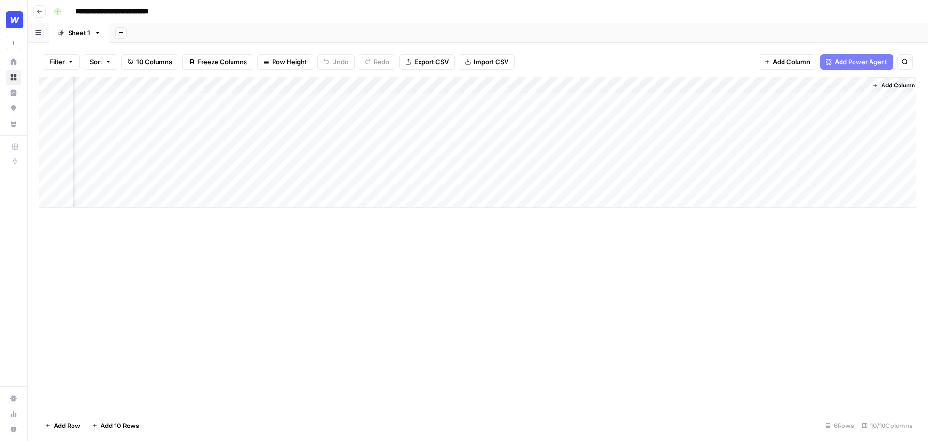
scroll to position [0, 349]
click at [615, 101] on div "Add Column" at bounding box center [477, 142] width 877 height 130
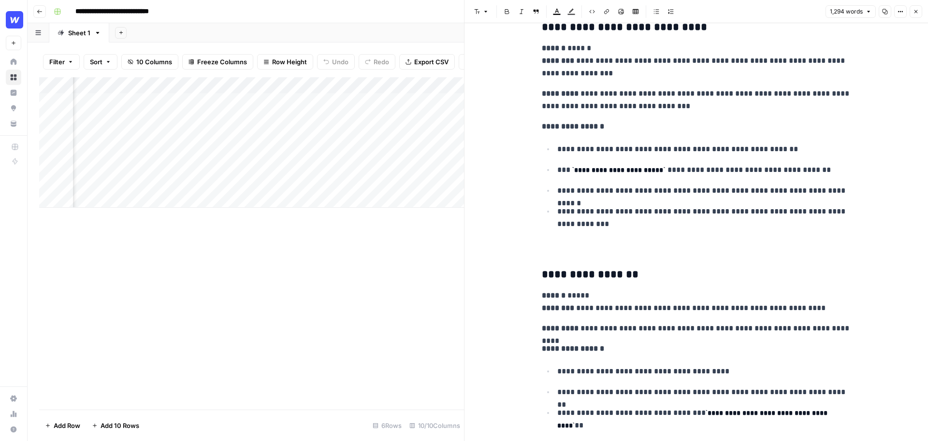
scroll to position [2896, 0]
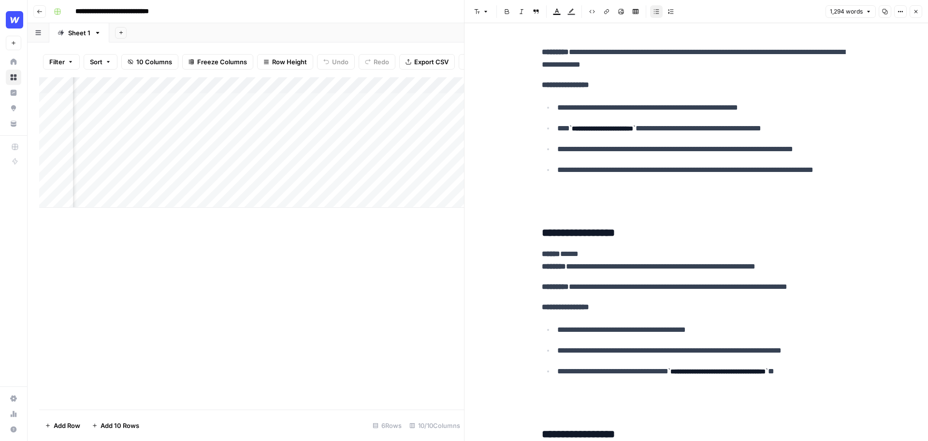
click at [413, 33] on div "Add Sheet" at bounding box center [518, 32] width 819 height 19
click at [917, 10] on icon "button" at bounding box center [915, 11] width 3 height 3
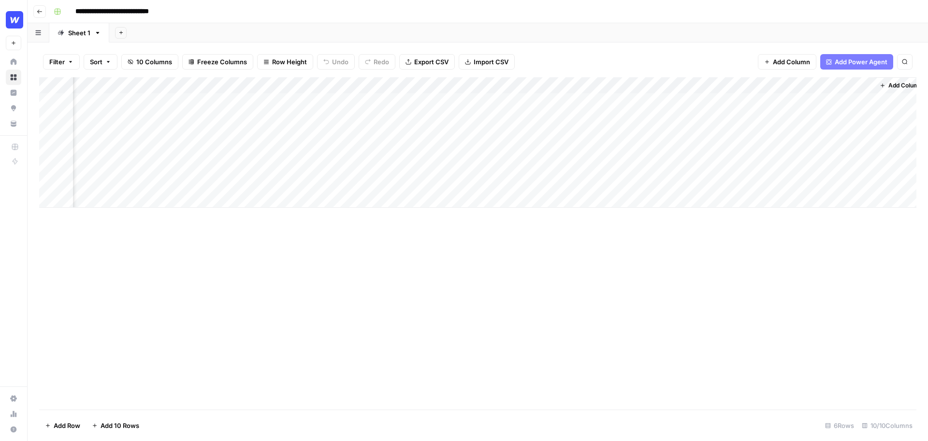
scroll to position [0, 349]
click at [884, 86] on span "Add Column" at bounding box center [894, 85] width 34 height 9
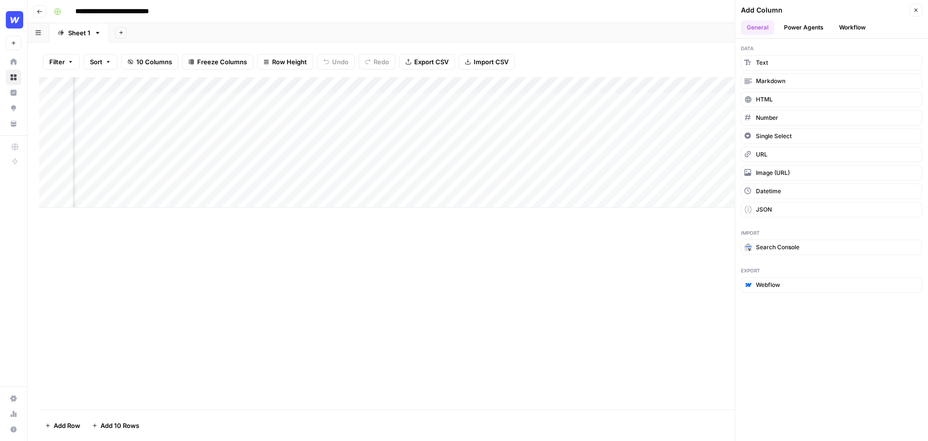
click at [806, 29] on button "Power Agents" at bounding box center [803, 27] width 51 height 14
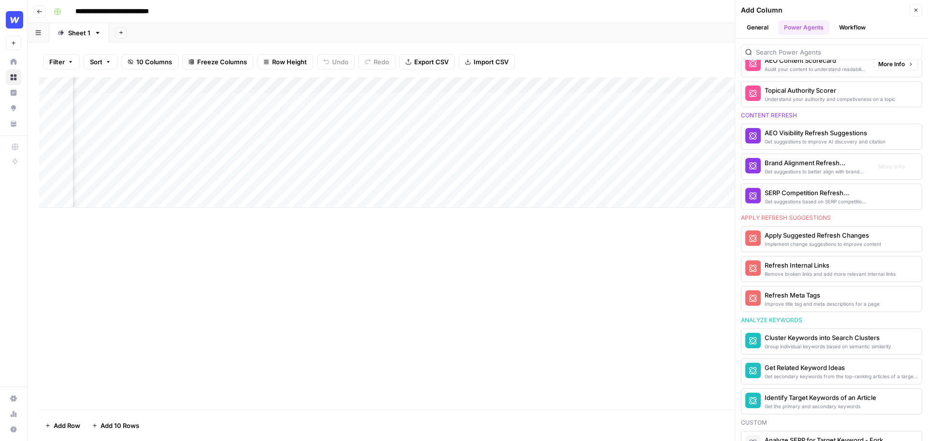
scroll to position [487, 0]
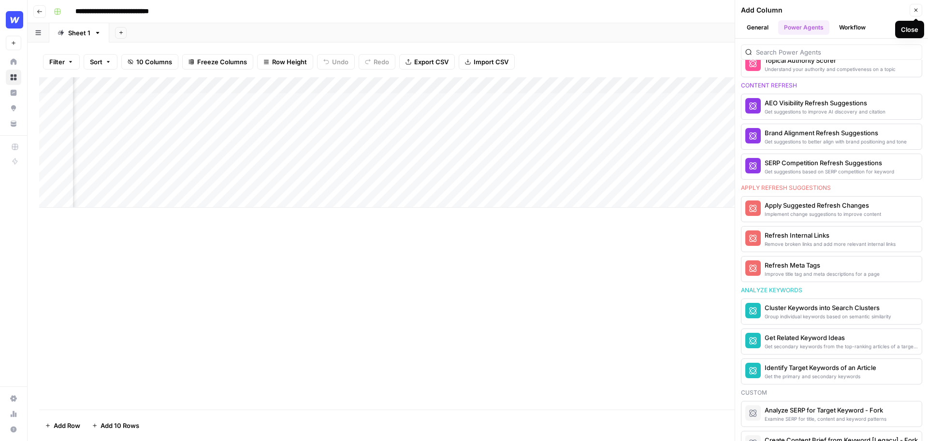
click at [917, 11] on icon "button" at bounding box center [916, 10] width 6 height 6
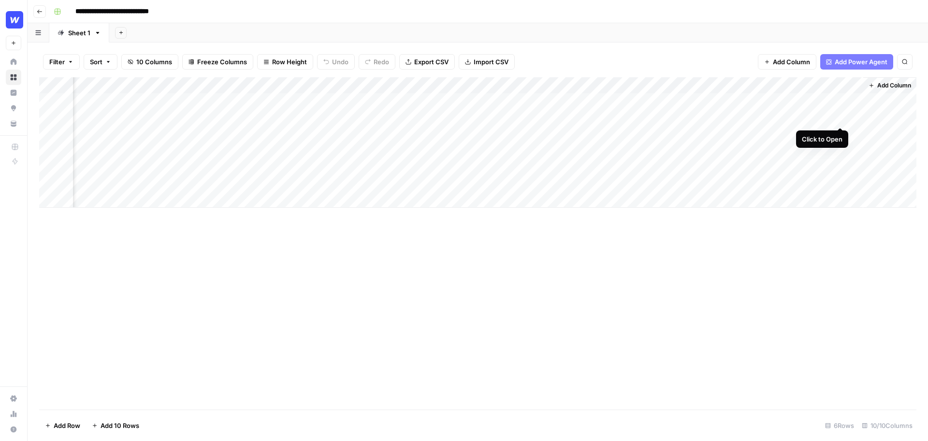
click at [840, 116] on div "Add Column" at bounding box center [477, 142] width 877 height 130
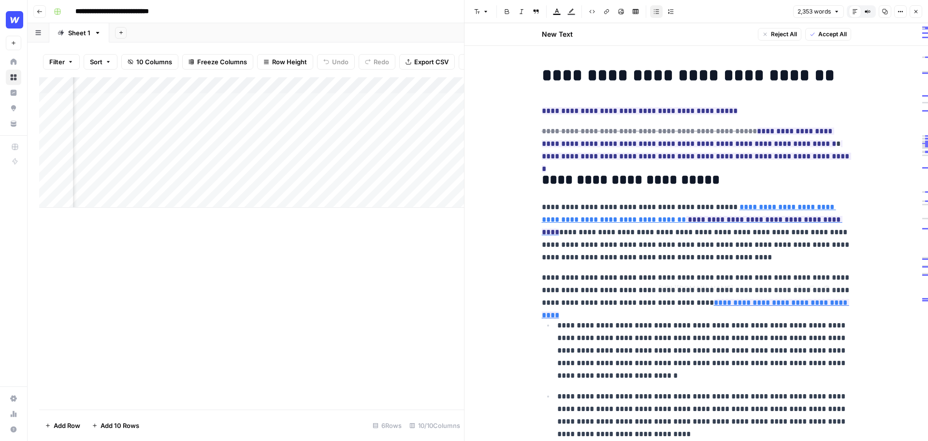
type input "[URL][DOMAIN_NAME]"
click at [916, 11] on icon "button" at bounding box center [916, 12] width 6 height 6
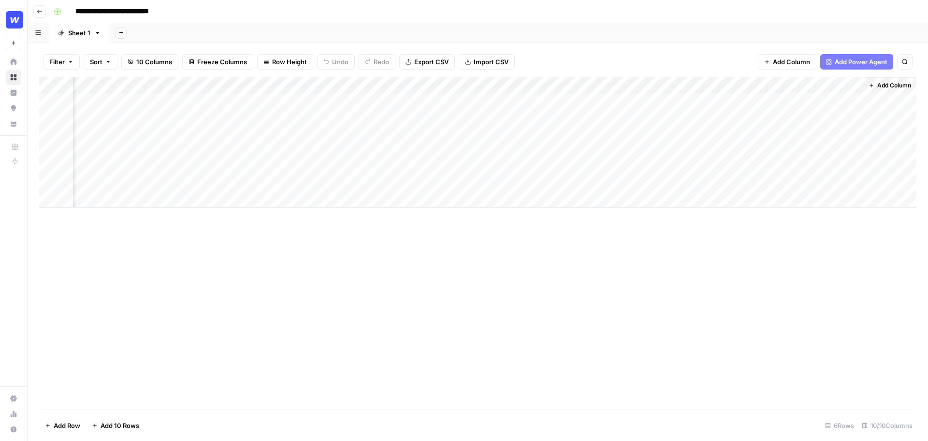
scroll to position [0, 337]
click at [852, 117] on div "Add Column" at bounding box center [477, 142] width 877 height 130
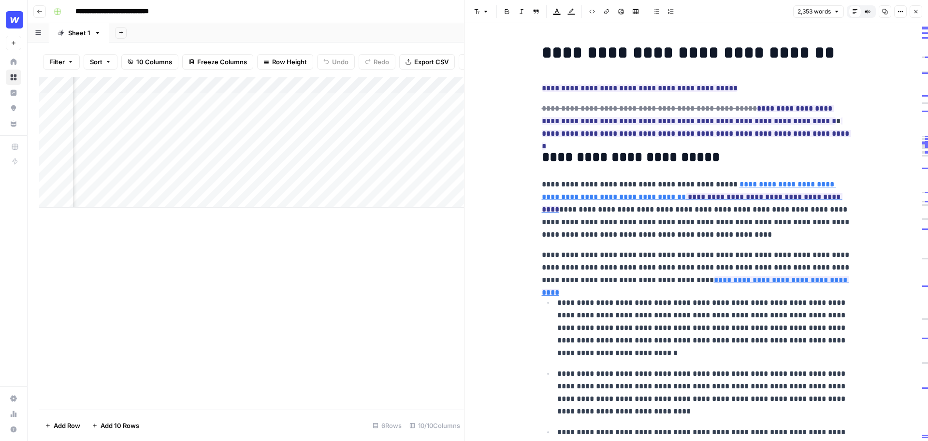
click at [653, 334] on p "**********" at bounding box center [704, 328] width 294 height 63
drag, startPoint x: 624, startPoint y: 351, endPoint x: 562, endPoint y: 297, distance: 82.6
click at [562, 297] on p "**********" at bounding box center [704, 328] width 294 height 63
click at [649, 370] on icon "button" at bounding box center [650, 370] width 6 height 6
click at [765, 352] on p "**********" at bounding box center [704, 328] width 294 height 63
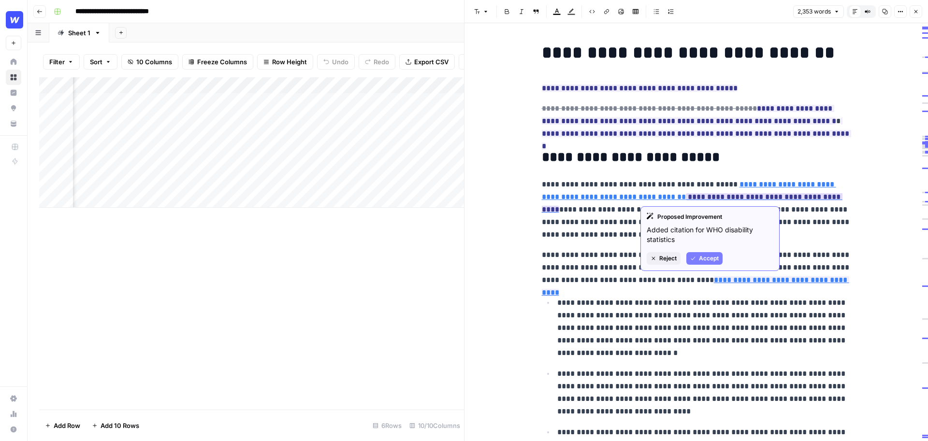
click at [708, 255] on span "Accept" at bounding box center [709, 258] width 20 height 9
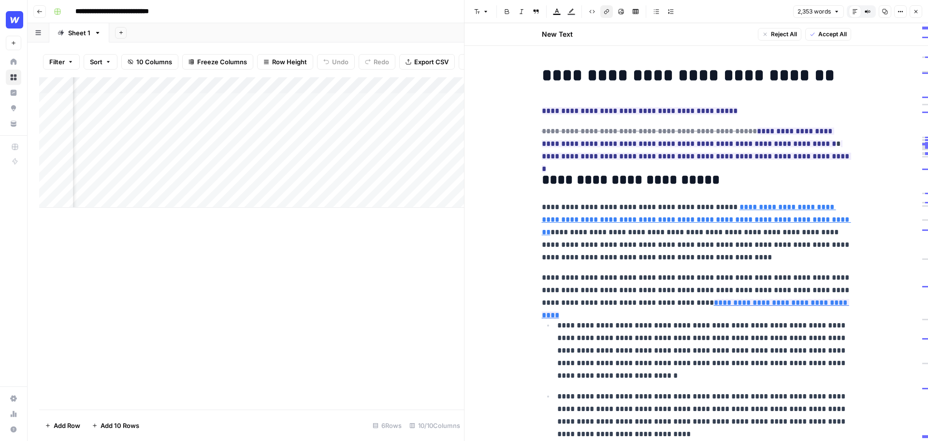
click at [917, 10] on icon "button" at bounding box center [916, 12] width 6 height 6
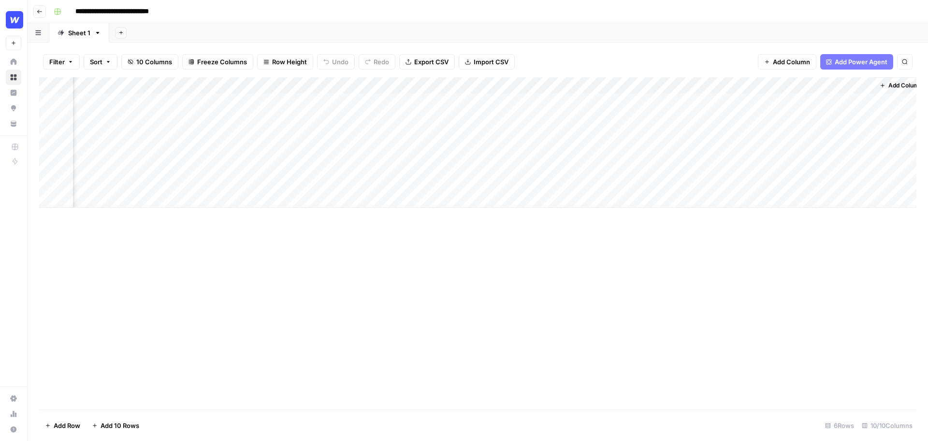
click at [856, 65] on span "Add Power Agent" at bounding box center [861, 62] width 53 height 10
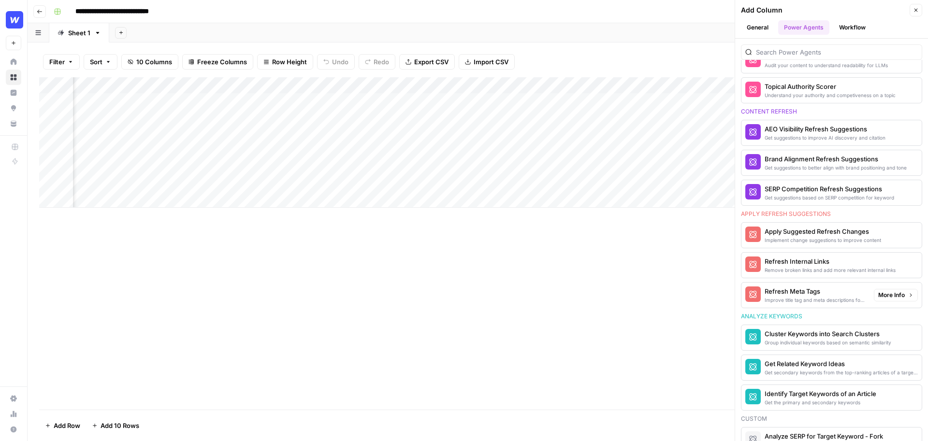
scroll to position [459, 0]
